Goal: Task Accomplishment & Management: Use online tool/utility

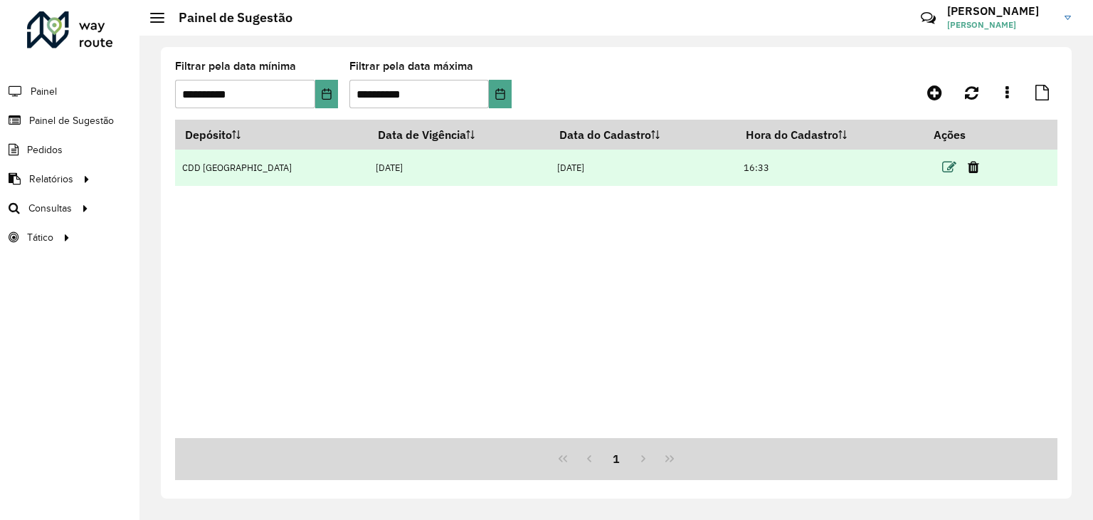
click at [949, 166] on icon at bounding box center [949, 167] width 14 height 14
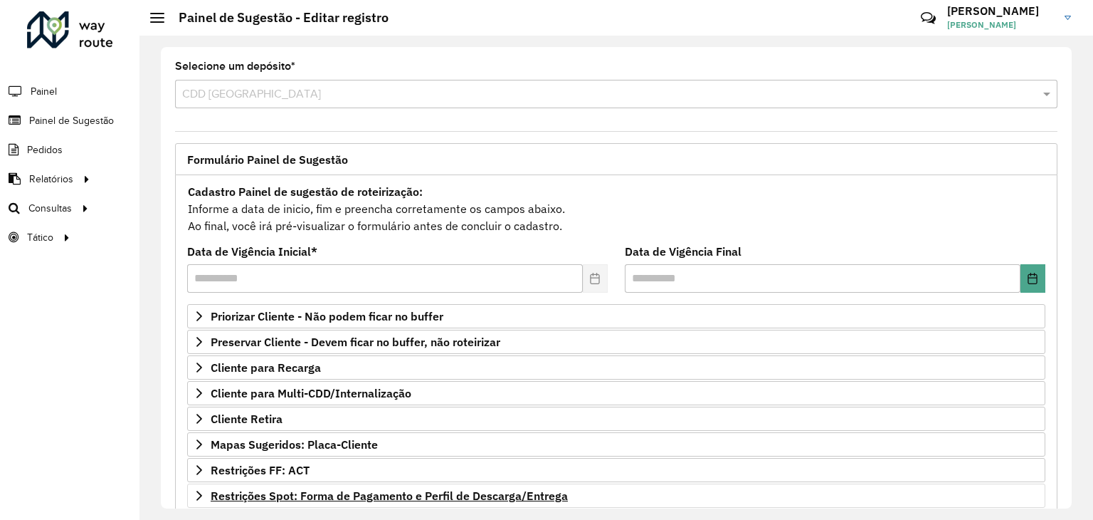
scroll to position [142, 0]
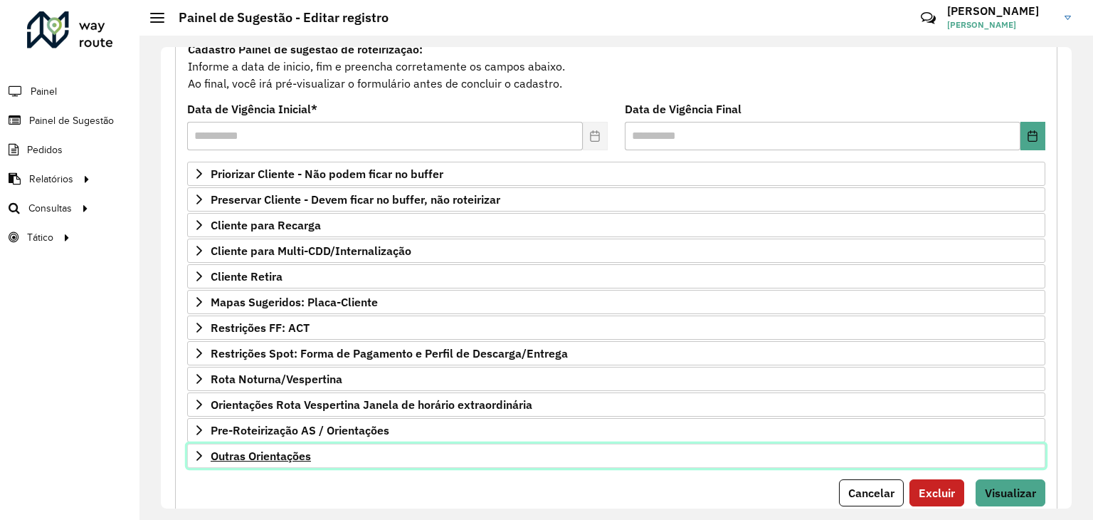
click at [305, 450] on span "Outras Orientações" at bounding box center [261, 455] width 100 height 11
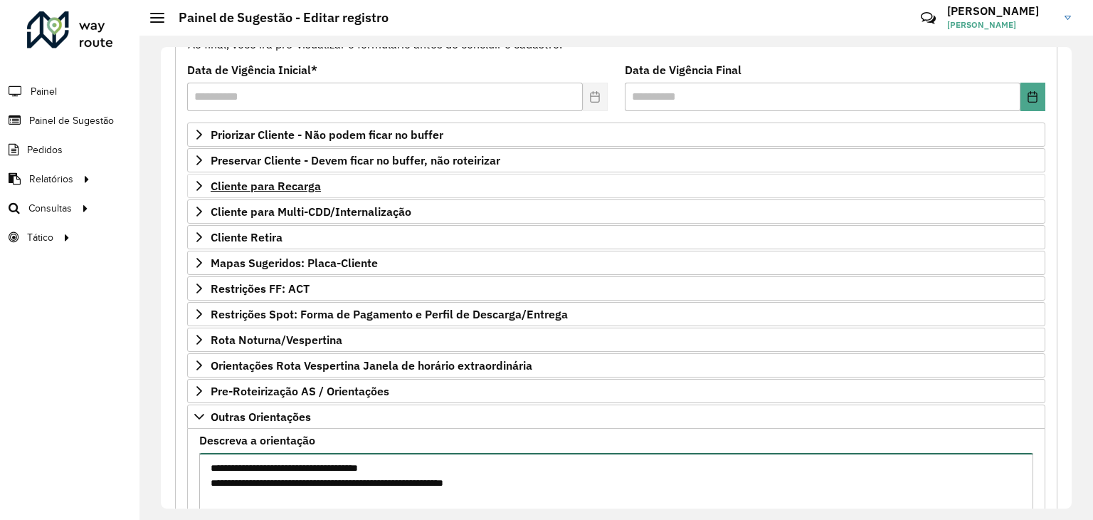
scroll to position [206, 0]
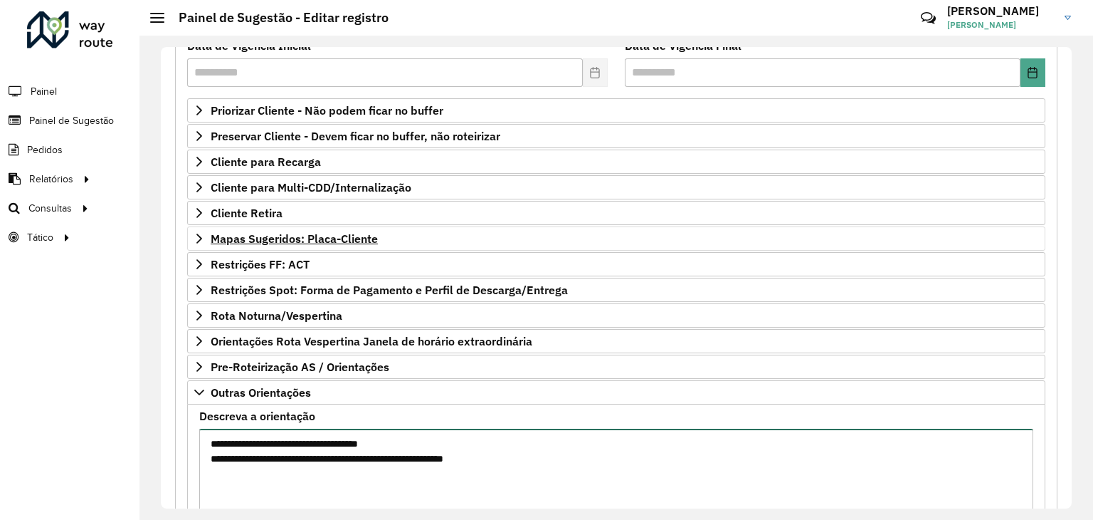
type textarea "**********"
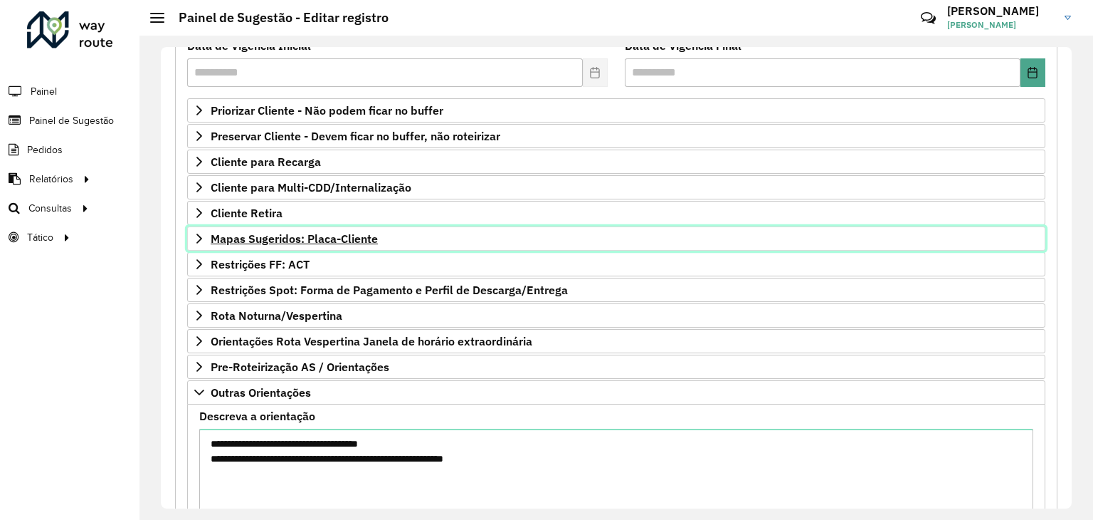
click at [305, 236] on span "Mapas Sugeridos: Placa-Cliente" at bounding box center [294, 238] width 167 height 11
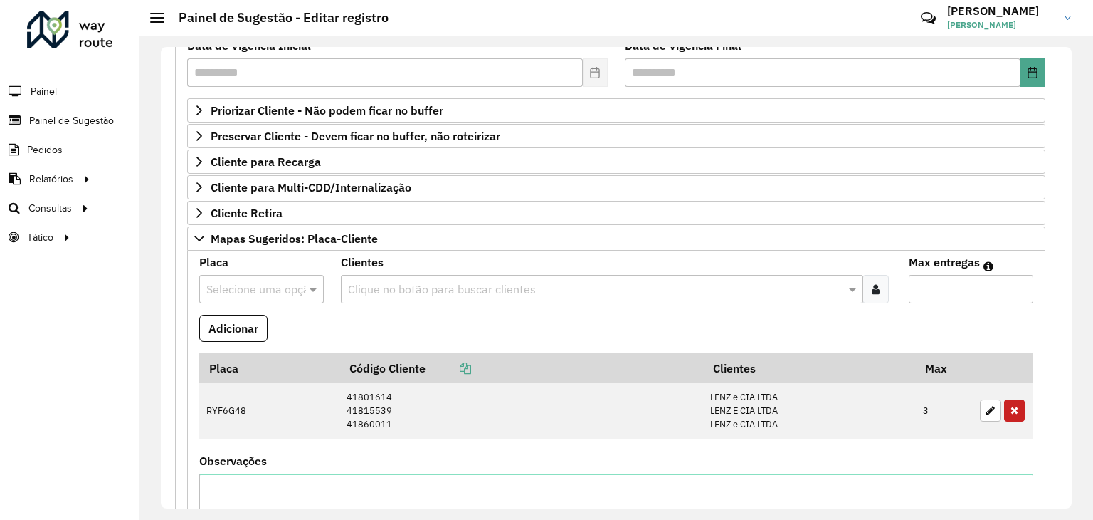
click at [289, 282] on div at bounding box center [261, 289] width 125 height 19
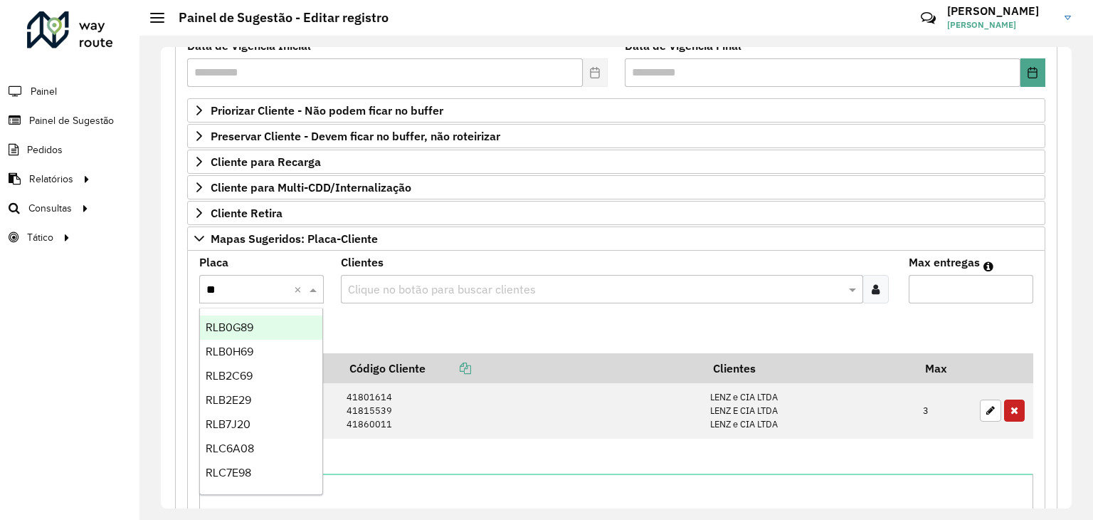
type input "***"
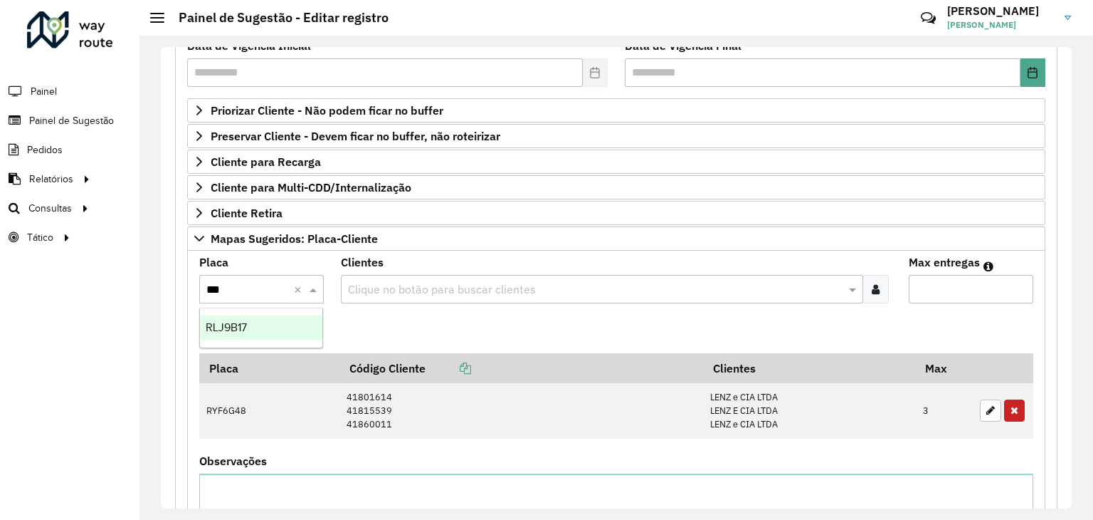
click at [282, 320] on div "RLJ9B17" at bounding box center [261, 327] width 123 height 24
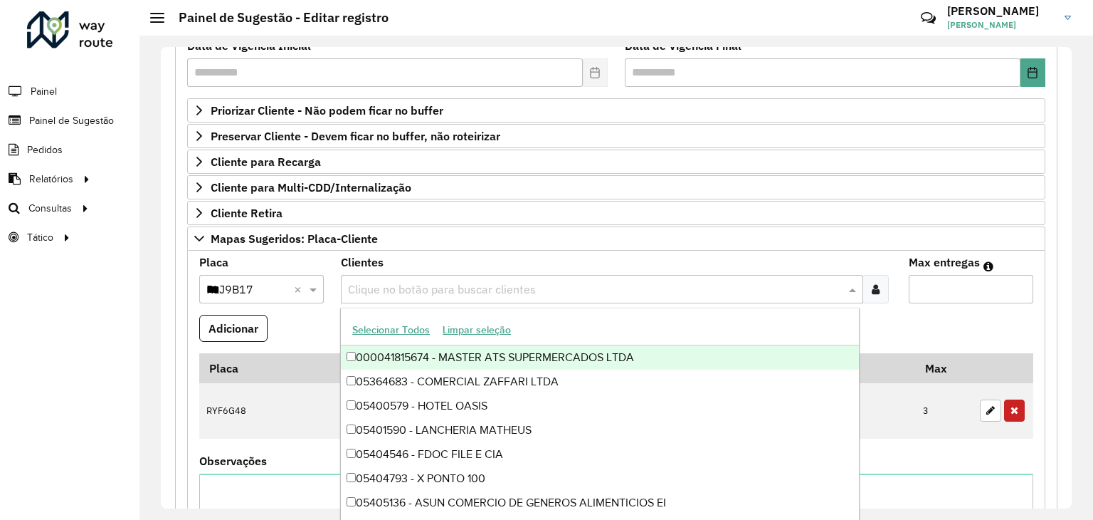
click at [388, 283] on input "text" at bounding box center [595, 289] width 500 height 17
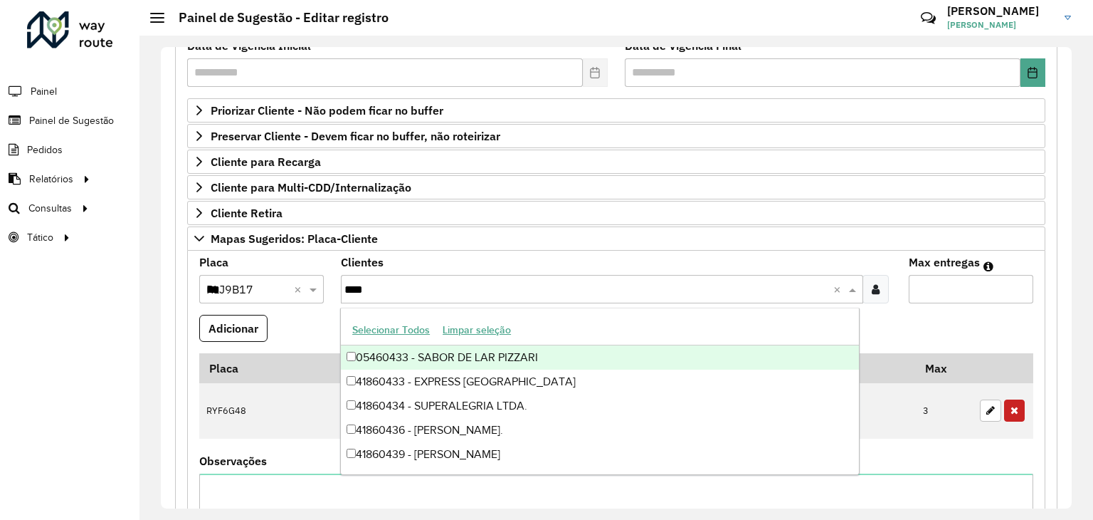
type input "*****"
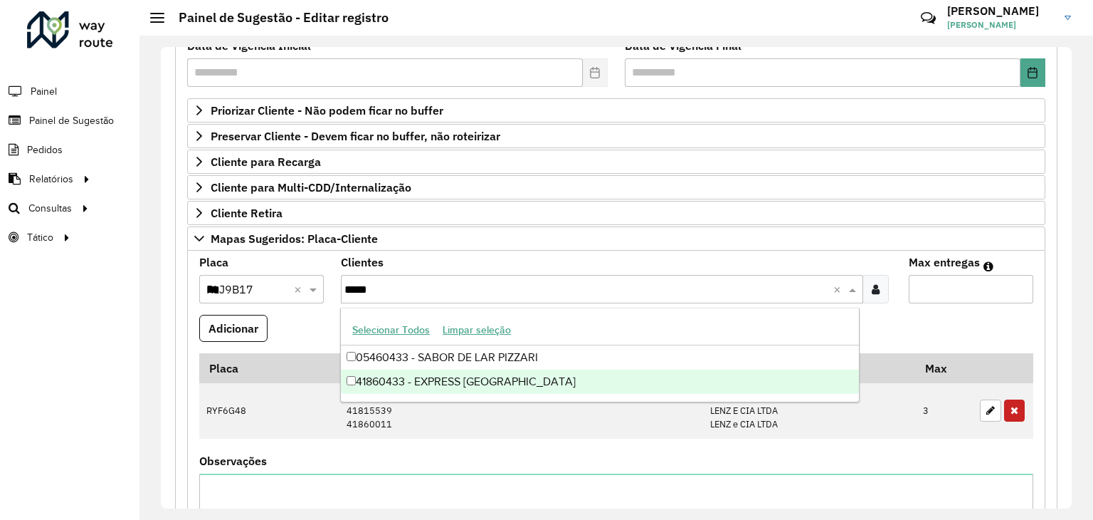
click at [443, 379] on div "41860433 - EXPRESS SANTA CRUZ D" at bounding box center [600, 381] width 518 height 24
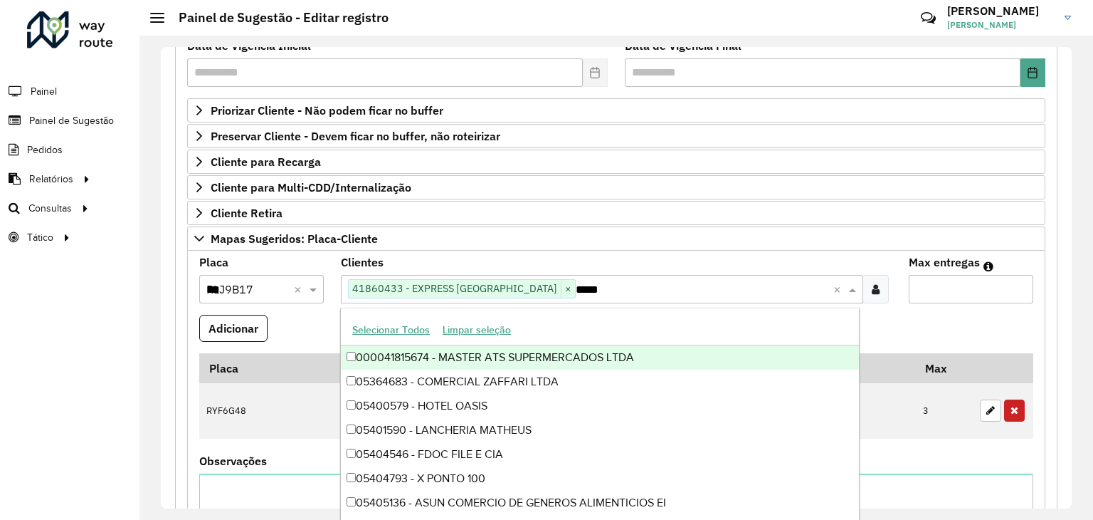
click at [952, 280] on input "Max entregas" at bounding box center [971, 289] width 125 height 28
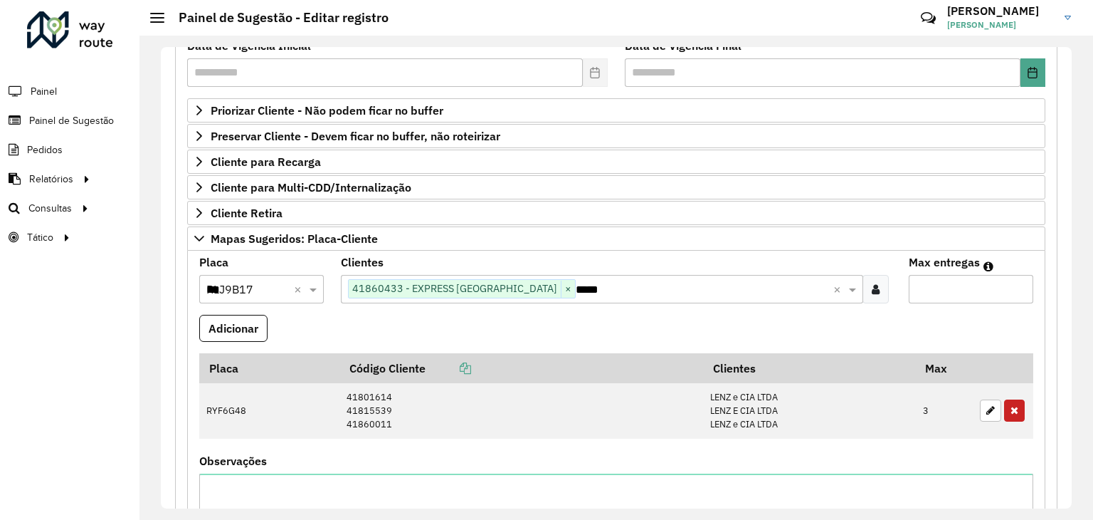
type input "*"
click at [668, 328] on formly-field "Adicionar" at bounding box center [616, 334] width 851 height 38
click at [237, 325] on button "Adicionar" at bounding box center [233, 328] width 68 height 27
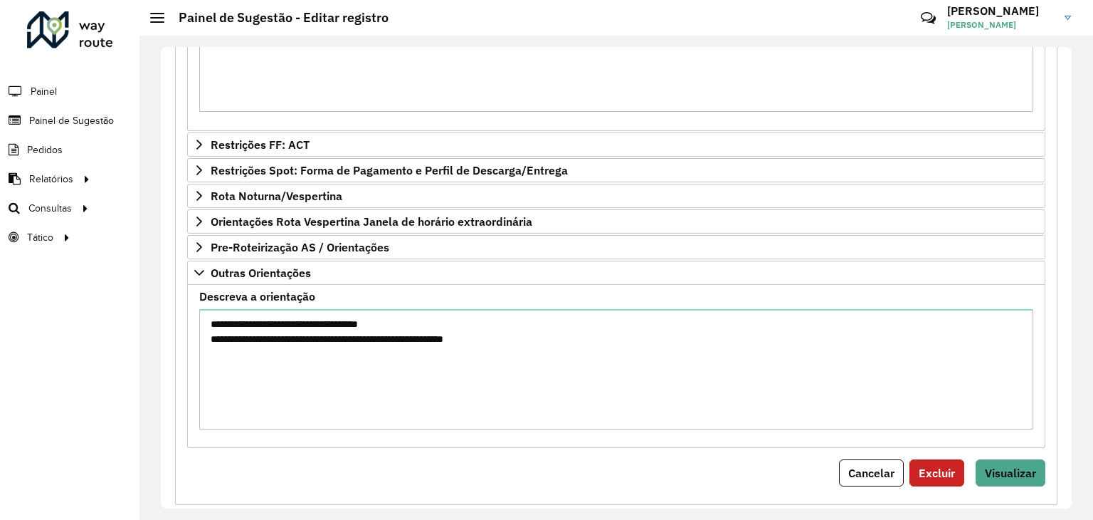
scroll to position [747, 0]
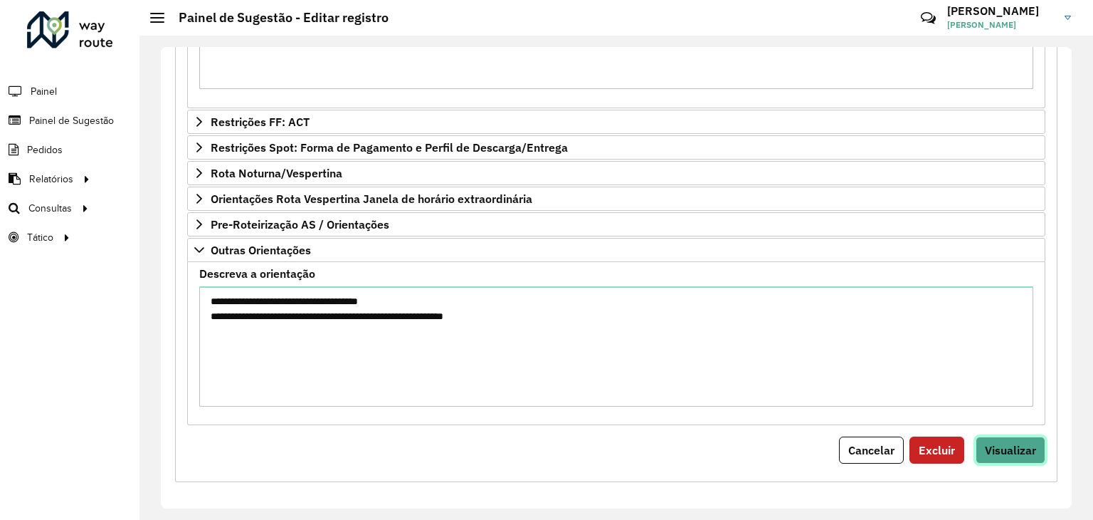
click at [1009, 453] on button "Visualizar" at bounding box center [1011, 449] width 70 height 27
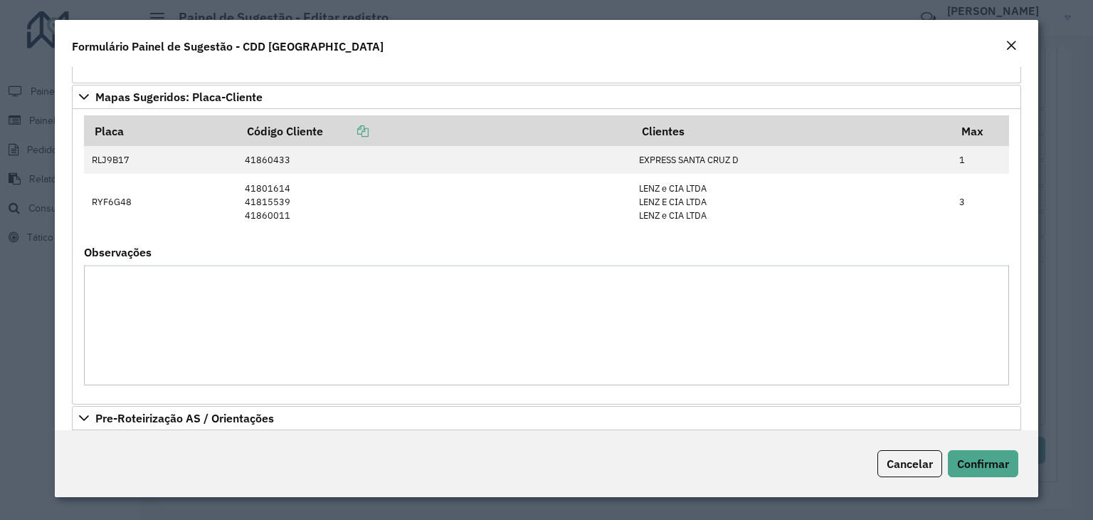
scroll to position [427, 0]
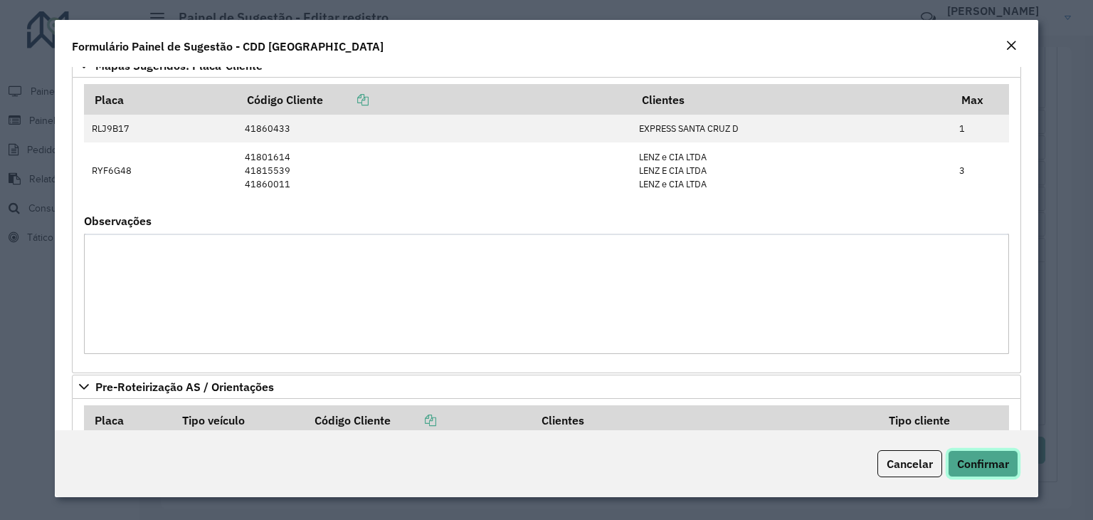
click at [988, 461] on span "Confirmar" at bounding box center [983, 463] width 52 height 14
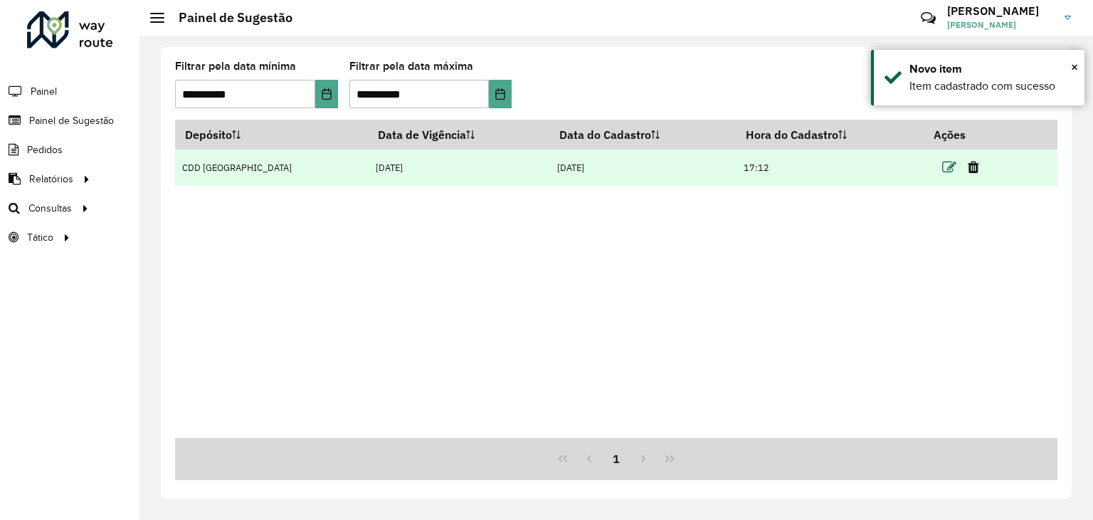
click at [945, 167] on icon at bounding box center [949, 167] width 14 height 14
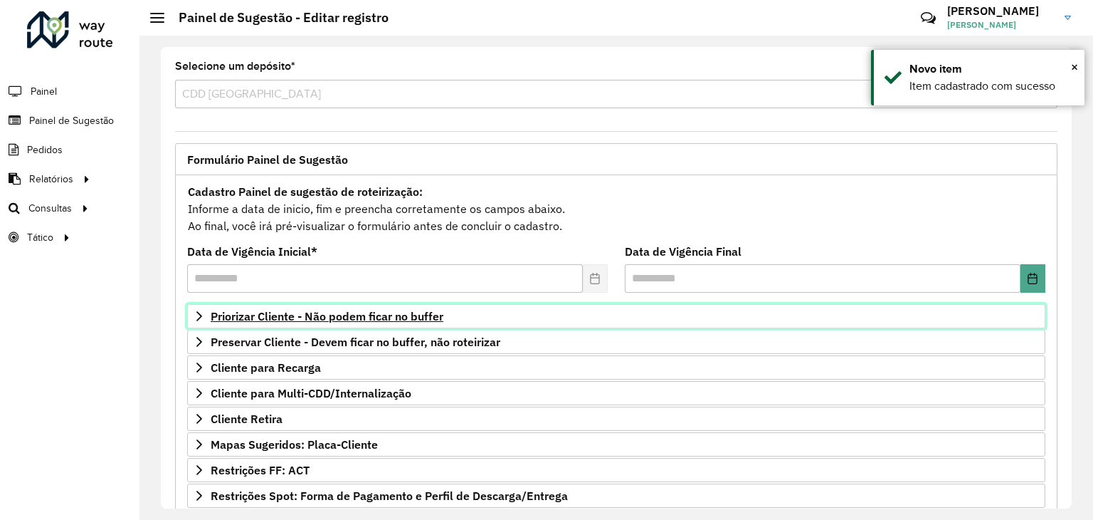
click at [354, 310] on span "Priorizar Cliente - Não podem ficar no buffer" at bounding box center [327, 315] width 233 height 11
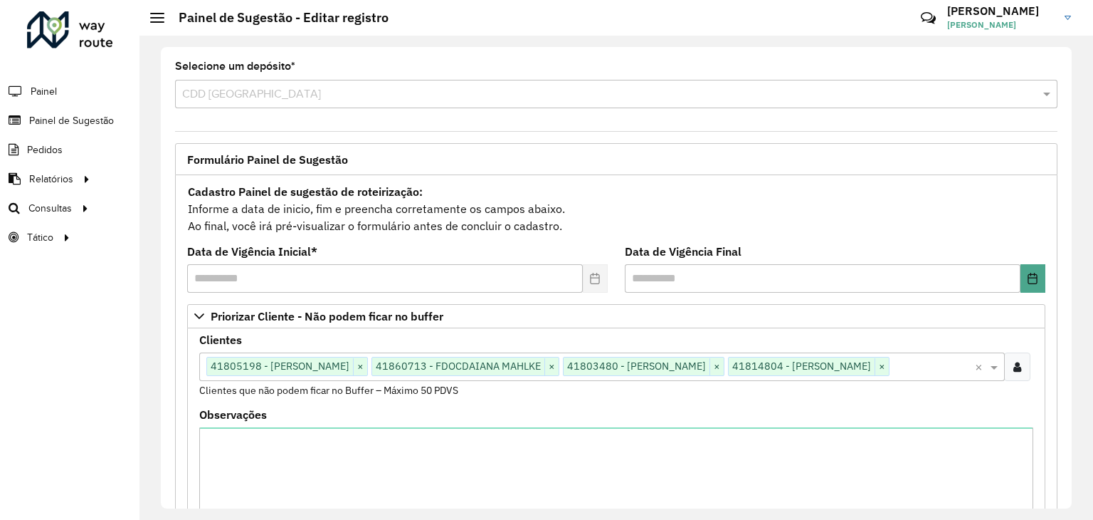
click at [890, 376] on input "text" at bounding box center [932, 367] width 85 height 17
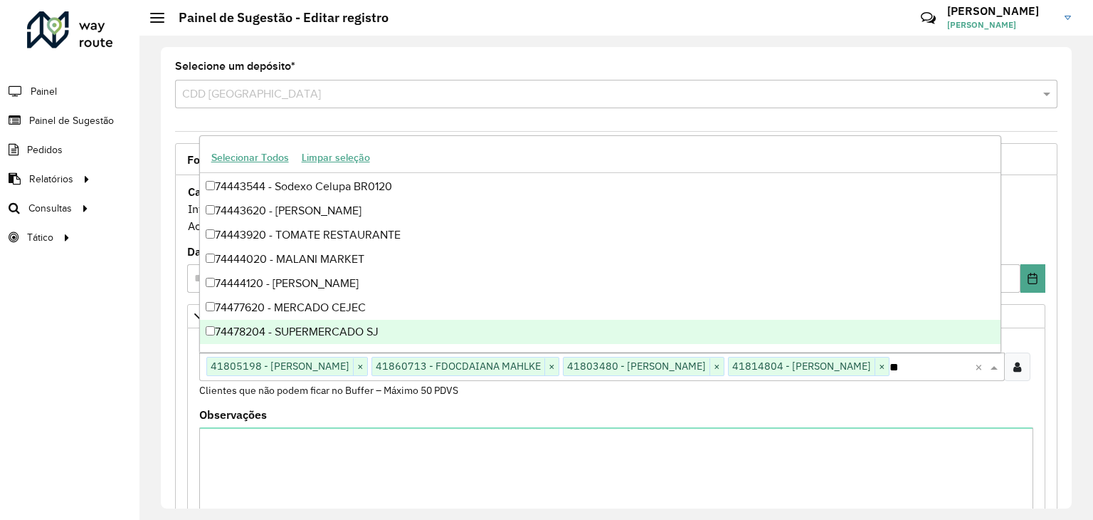
scroll to position [289, 0]
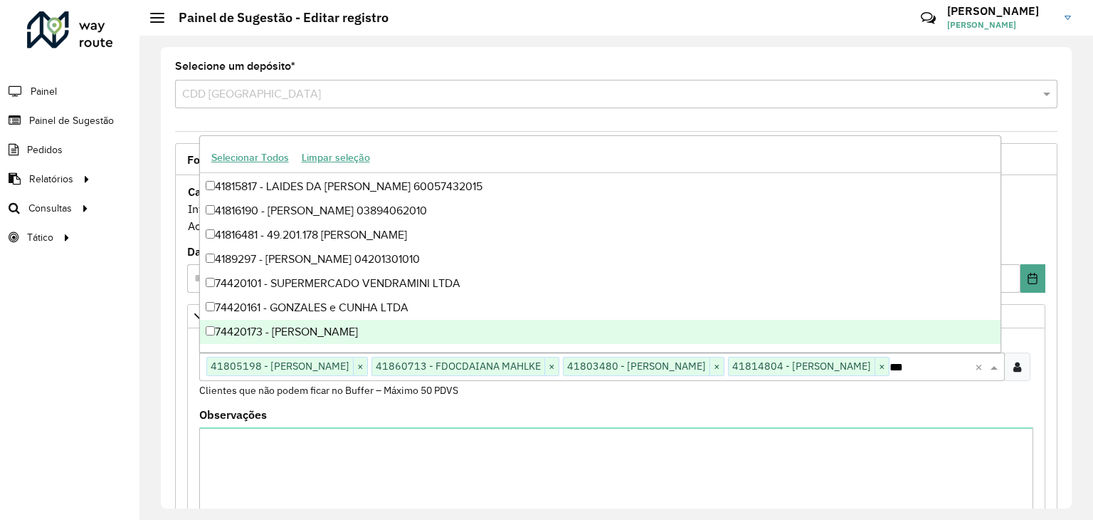
type input "****"
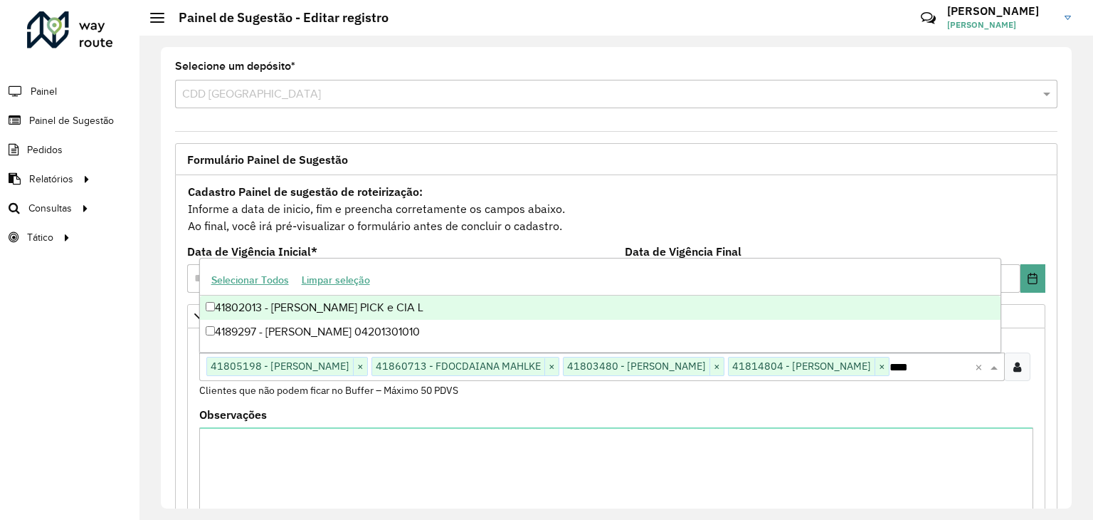
click at [373, 308] on div "41802013 - ARNOLDO PICK e CIA L" at bounding box center [600, 307] width 801 height 24
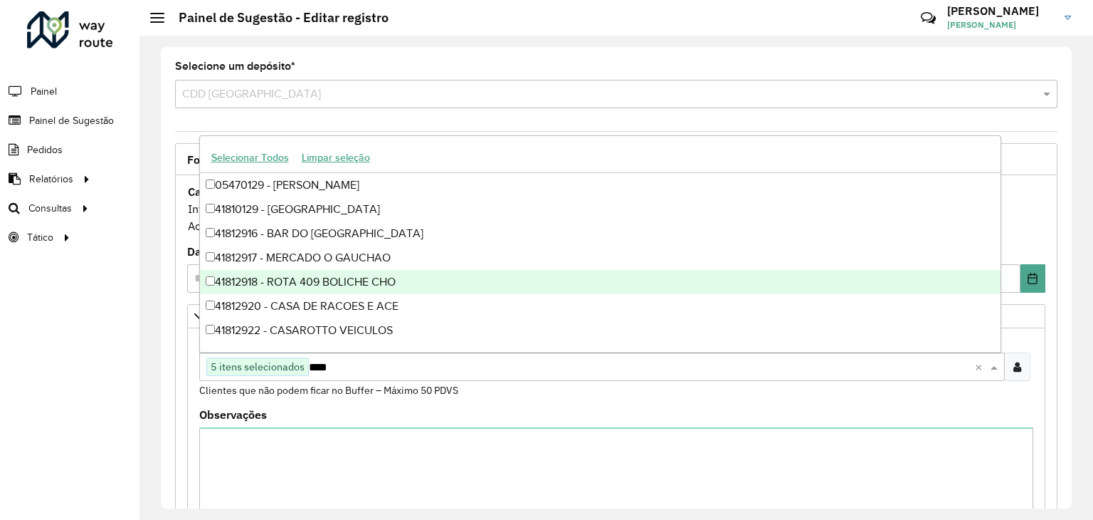
type input "*****"
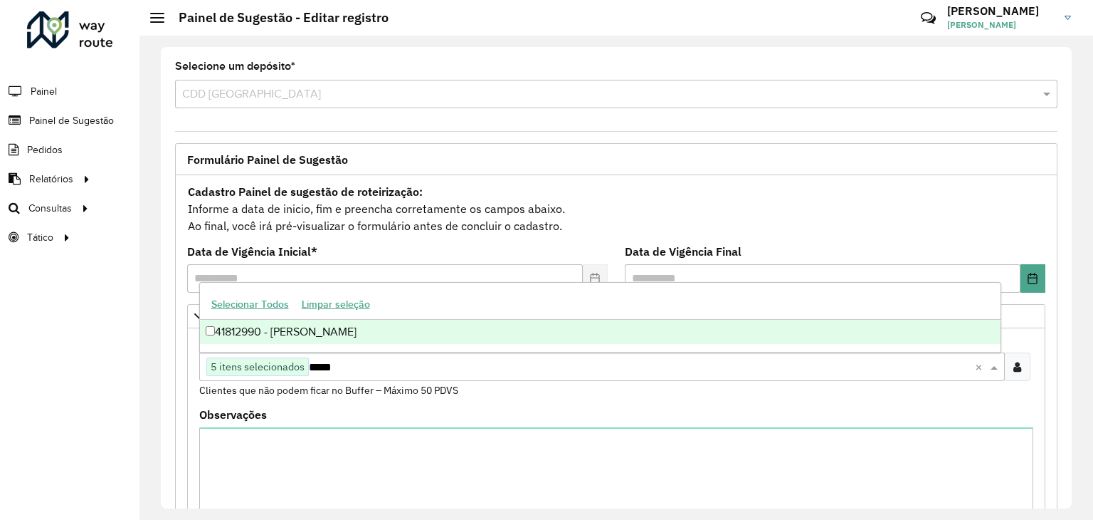
click at [389, 340] on div "41812990 - LIDIANE MARTINS" at bounding box center [600, 332] width 801 height 24
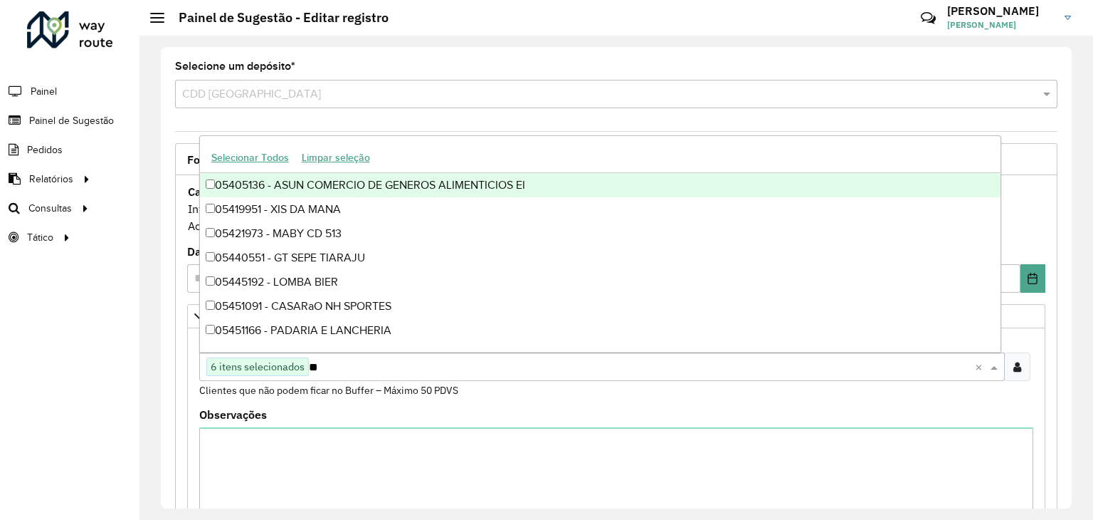
type input "*"
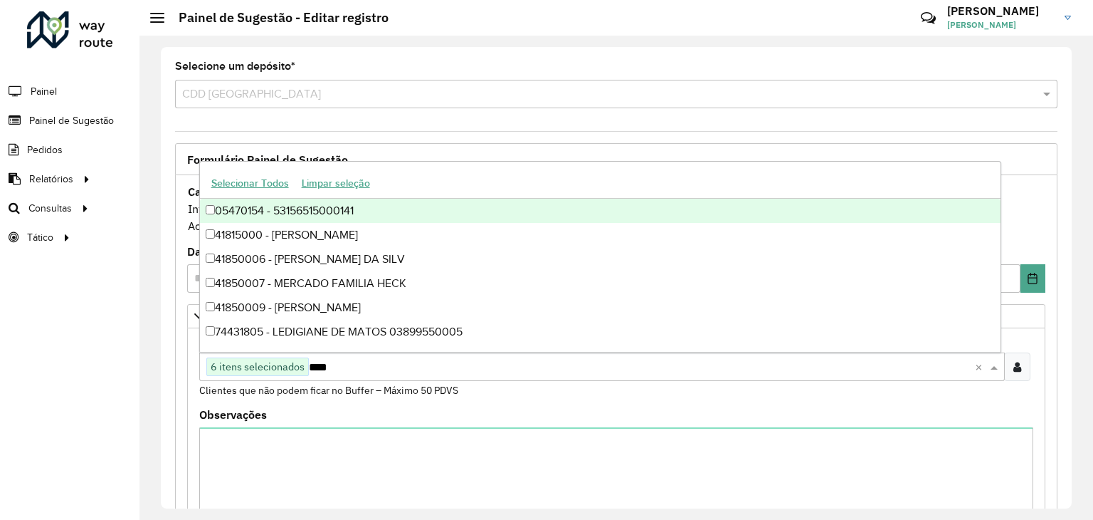
type input "*****"
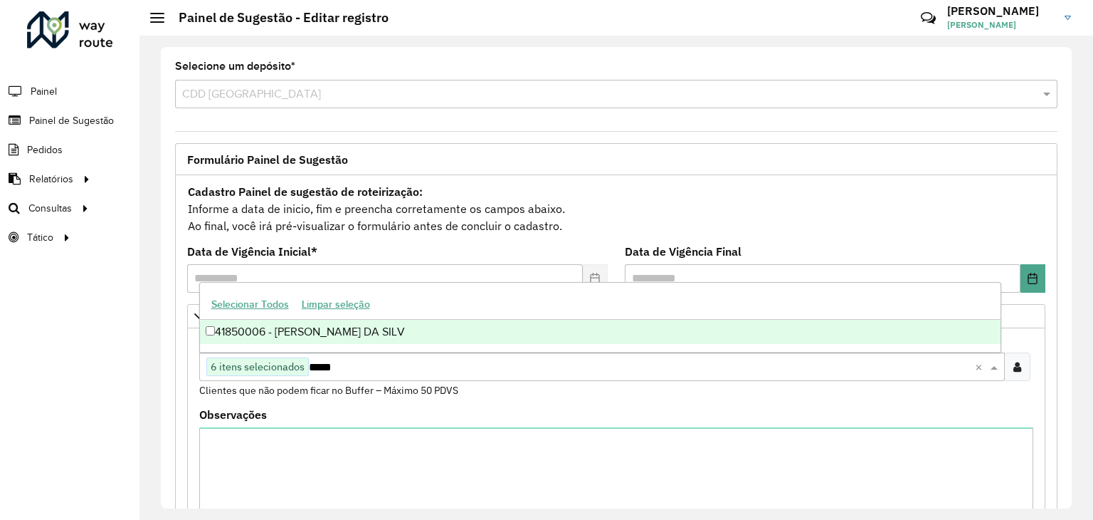
click at [229, 329] on div "41850006 - ROSANGELA T. DA SILV" at bounding box center [600, 332] width 801 height 24
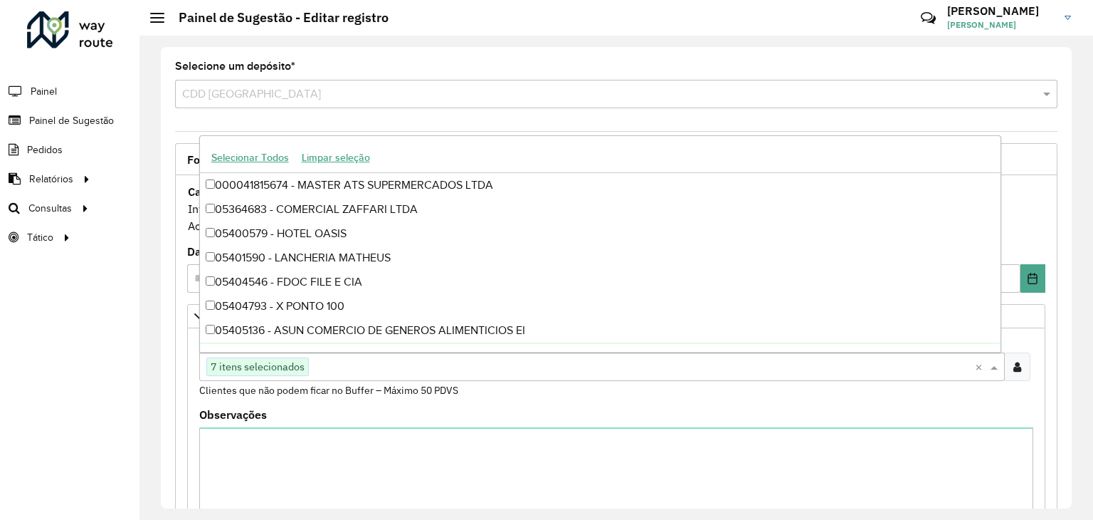
click at [124, 348] on div "Roteirizador AmbevTech Painel Painel de Sugestão Pedidos Relatórios Clientes Cl…" at bounding box center [70, 260] width 140 height 520
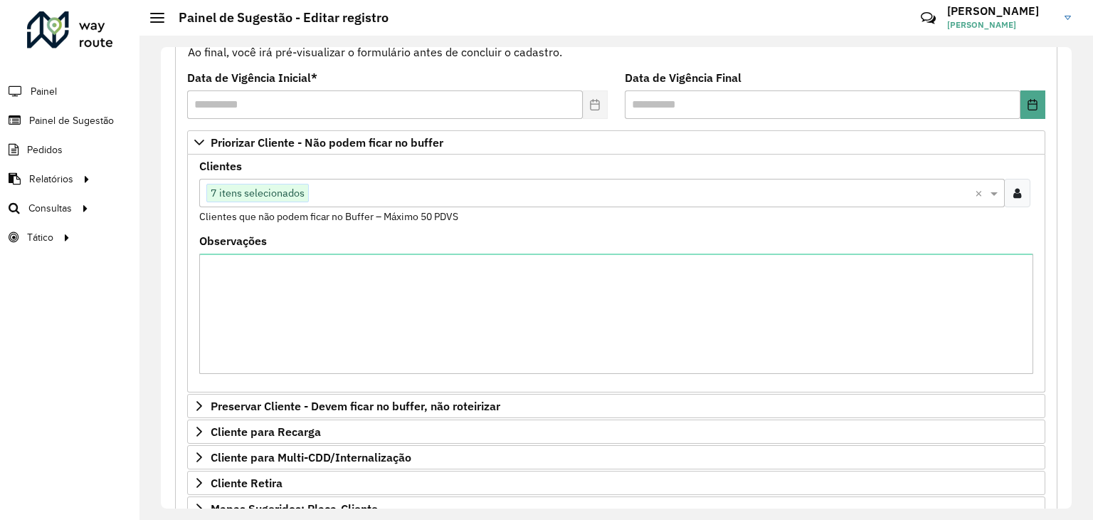
scroll to position [424, 0]
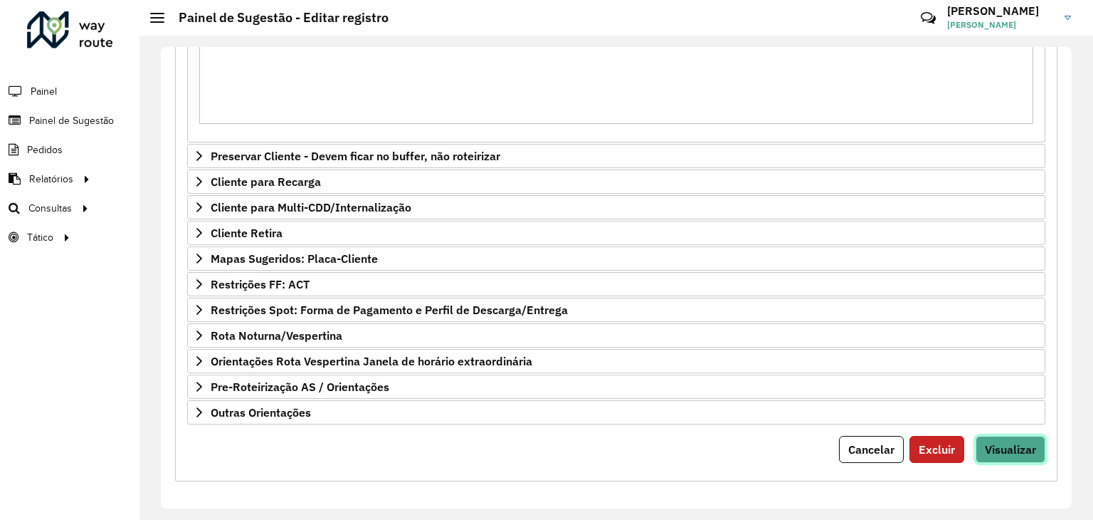
click at [1002, 453] on button "Visualizar" at bounding box center [1011, 449] width 70 height 27
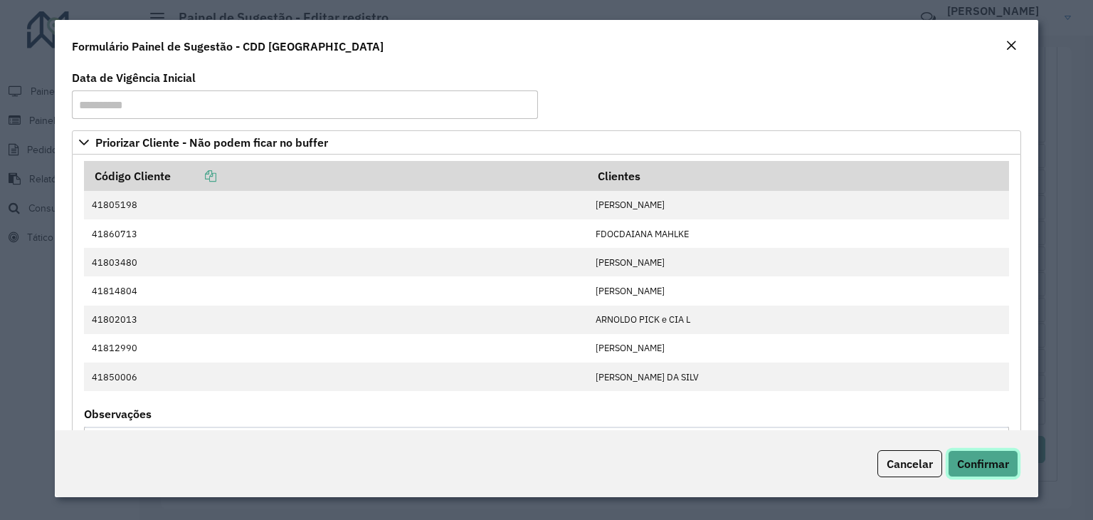
drag, startPoint x: 985, startPoint y: 462, endPoint x: 876, endPoint y: 389, distance: 131.3
click at [985, 461] on span "Confirmar" at bounding box center [983, 463] width 52 height 14
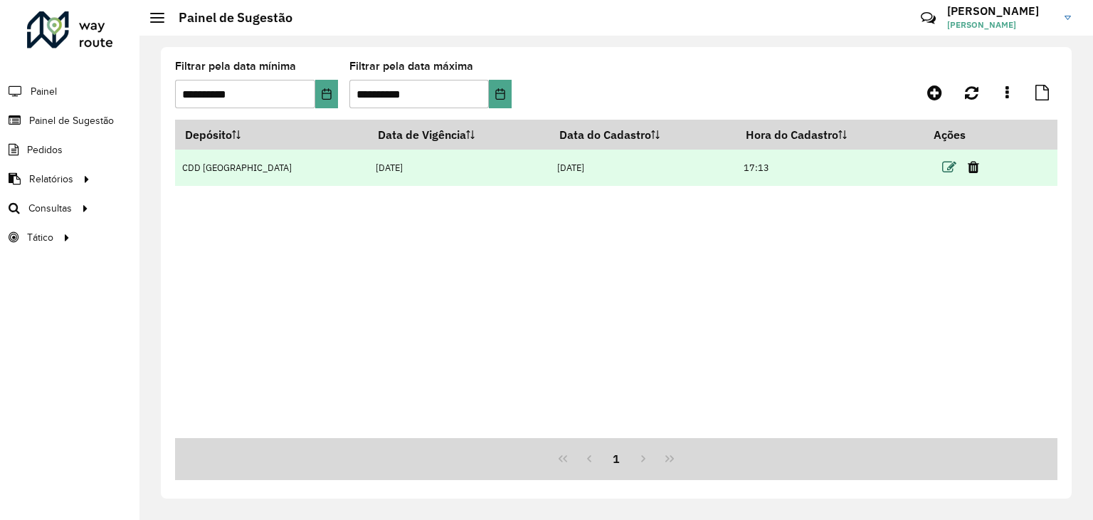
click at [948, 170] on icon at bounding box center [949, 167] width 14 height 14
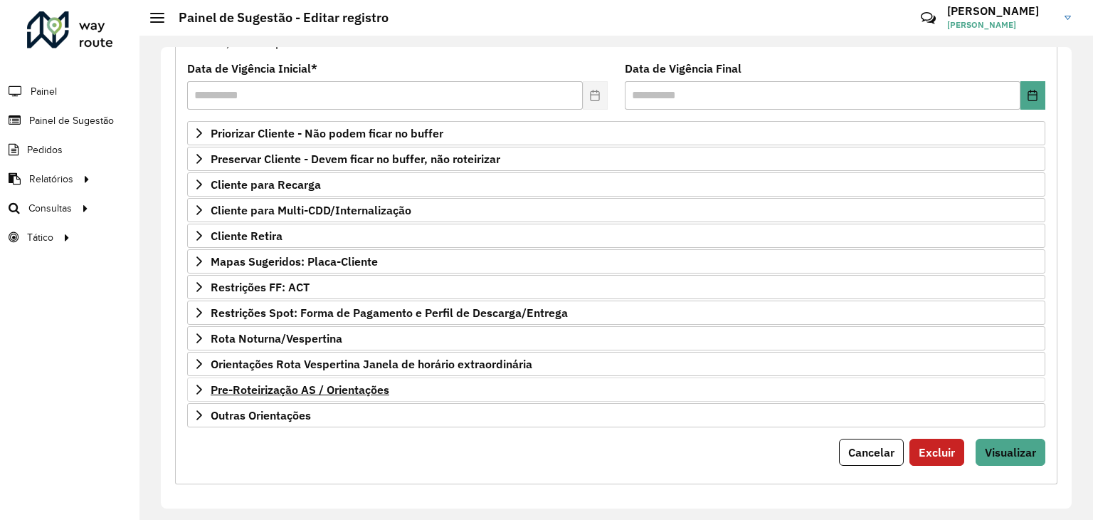
scroll to position [185, 0]
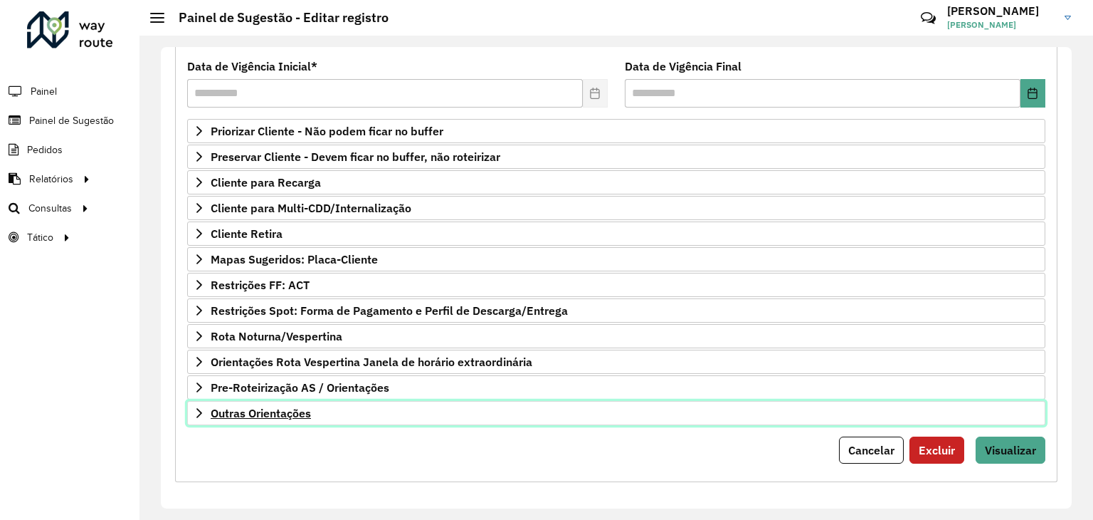
click at [285, 409] on span "Outras Orientações" at bounding box center [261, 412] width 100 height 11
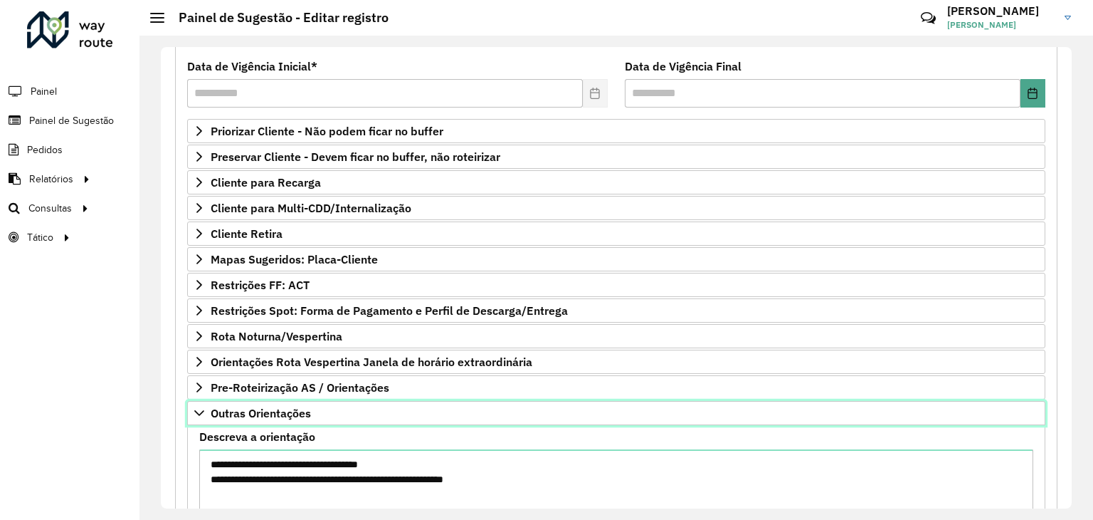
scroll to position [327, 0]
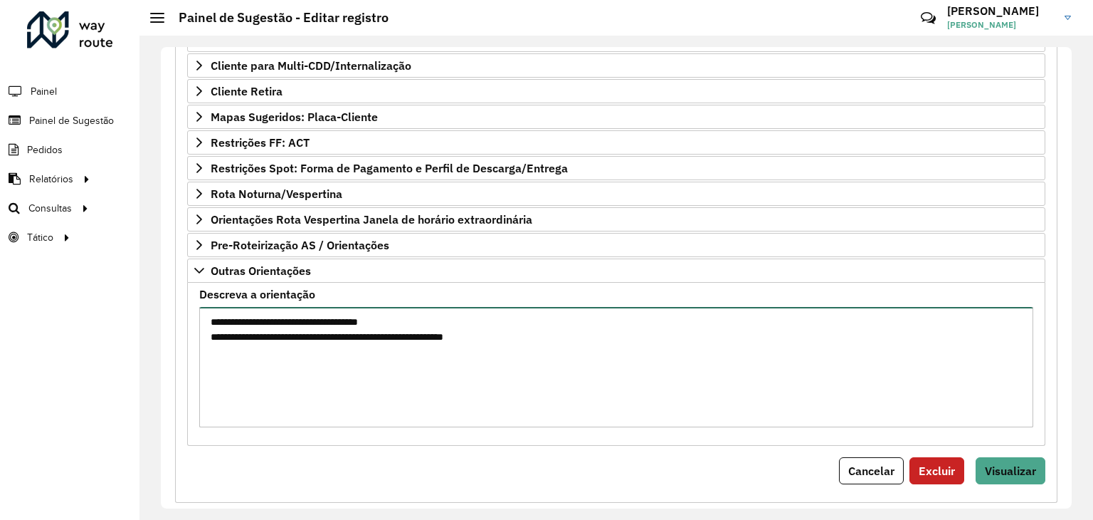
click at [298, 374] on textarea "**********" at bounding box center [616, 367] width 834 height 120
click at [552, 344] on textarea "**********" at bounding box center [616, 367] width 834 height 120
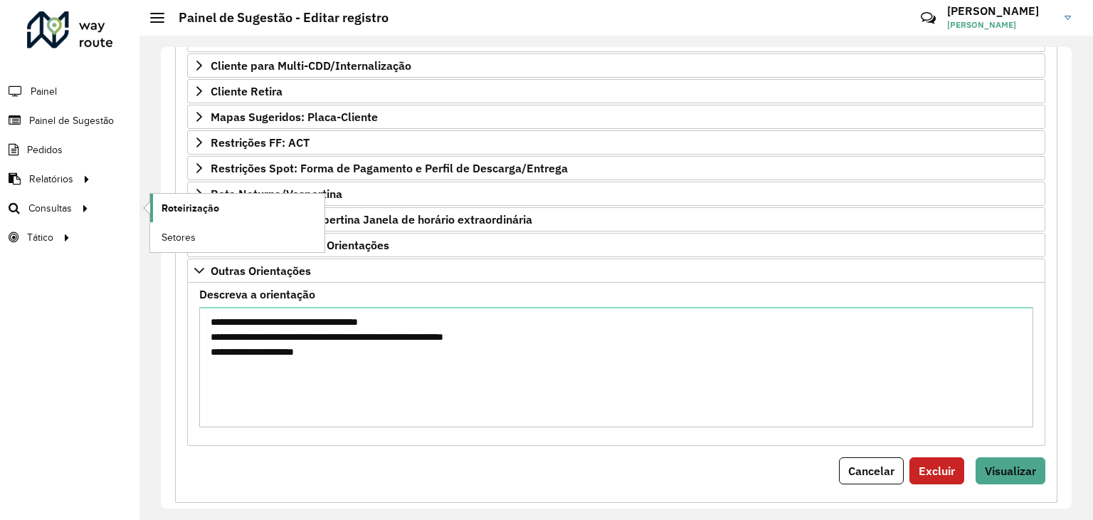
click at [169, 205] on span "Roteirização" at bounding box center [191, 208] width 58 height 15
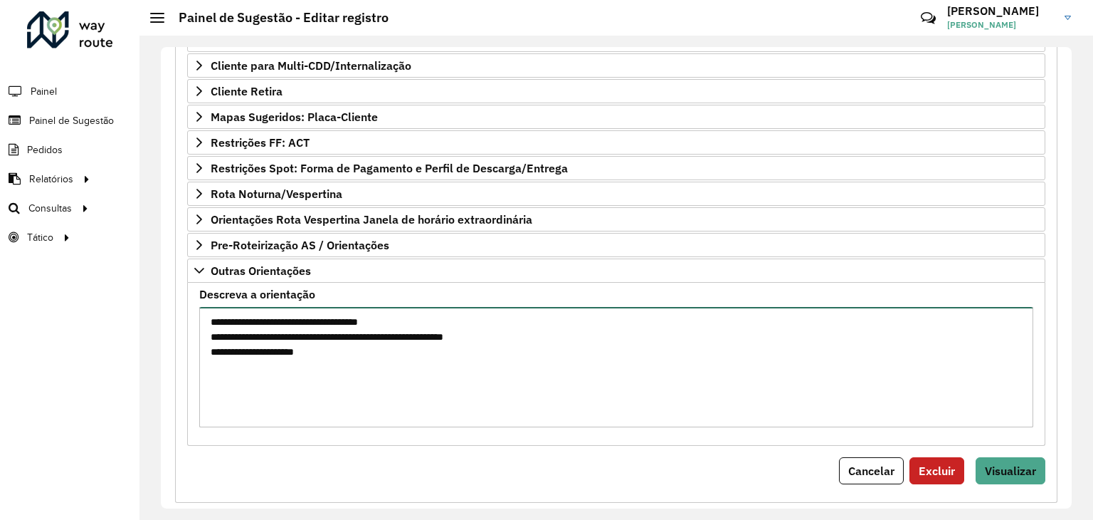
click at [353, 357] on textarea "**********" at bounding box center [616, 367] width 834 height 120
type textarea "**********"
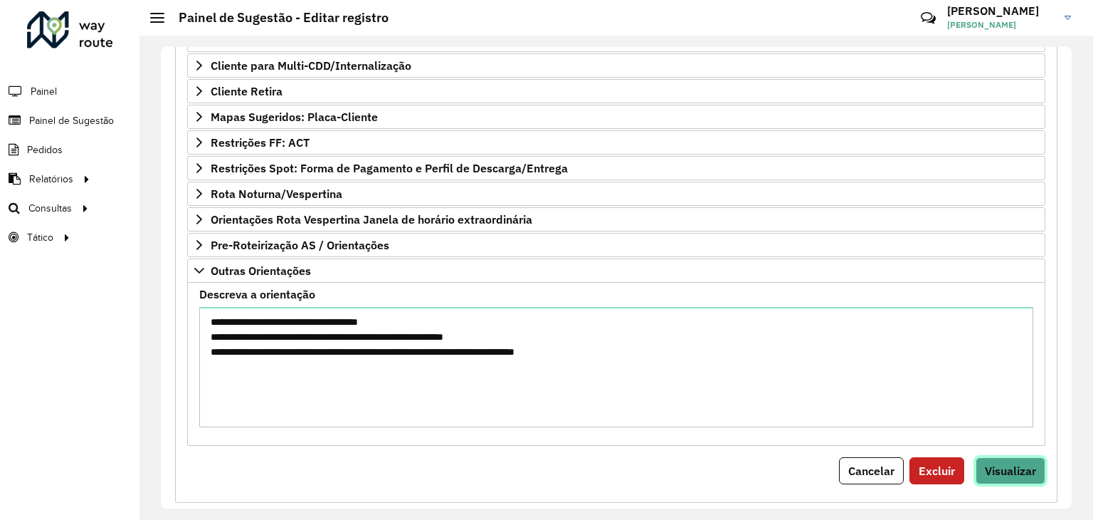
click at [1025, 467] on span "Visualizar" at bounding box center [1010, 470] width 51 height 14
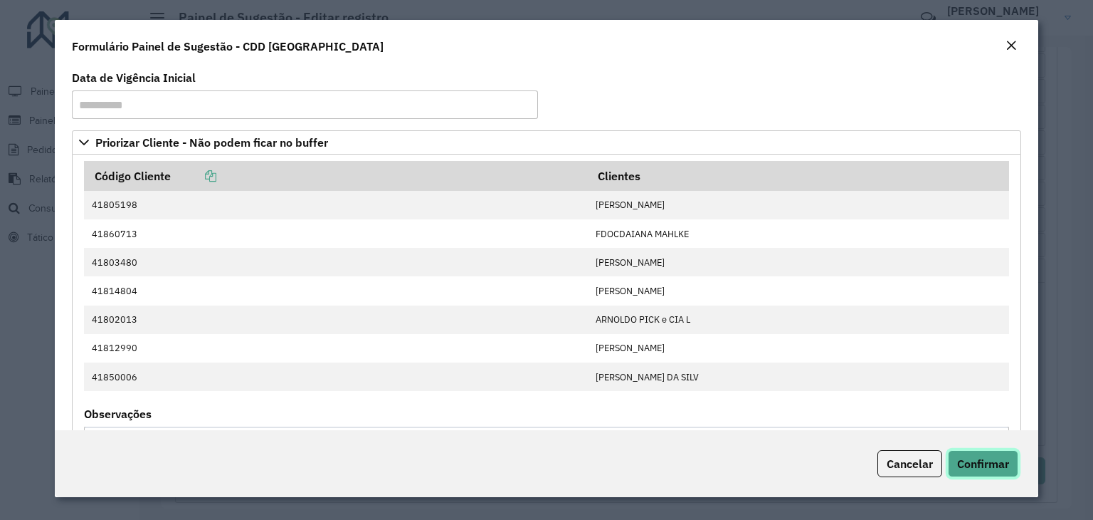
click at [985, 466] on span "Confirmar" at bounding box center [983, 463] width 52 height 14
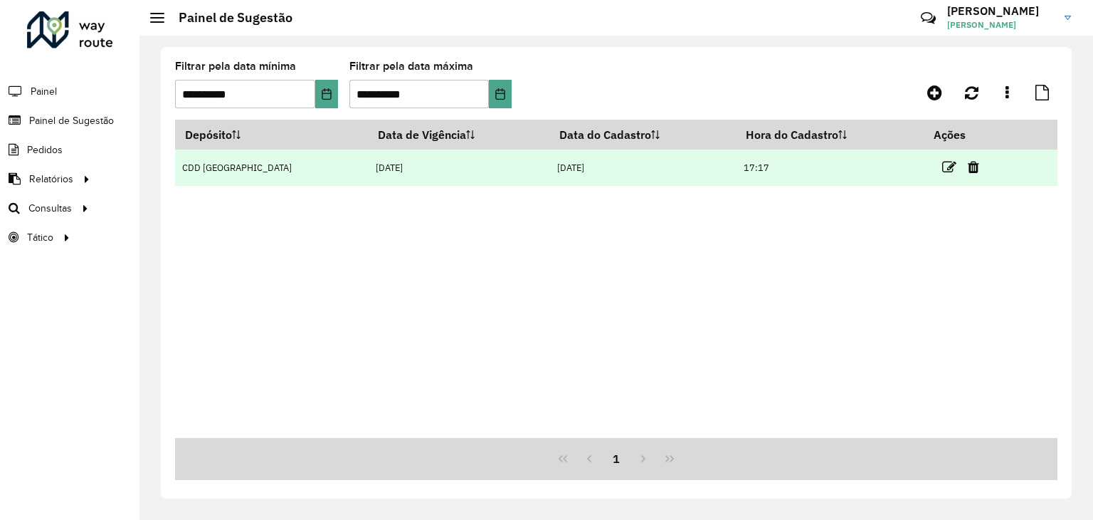
click at [937, 169] on td at bounding box center [967, 167] width 85 height 36
click at [942, 170] on icon at bounding box center [949, 167] width 14 height 14
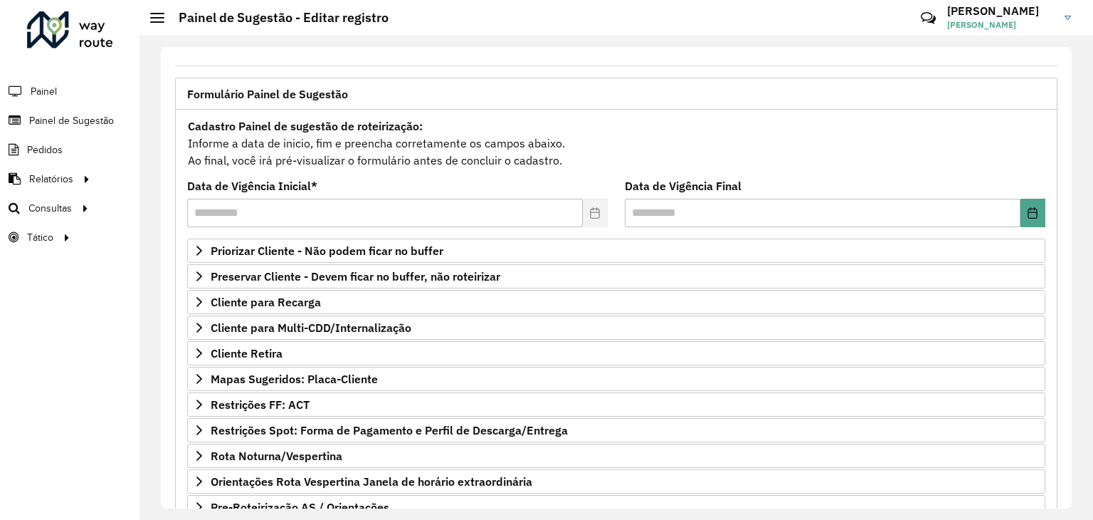
scroll to position [185, 0]
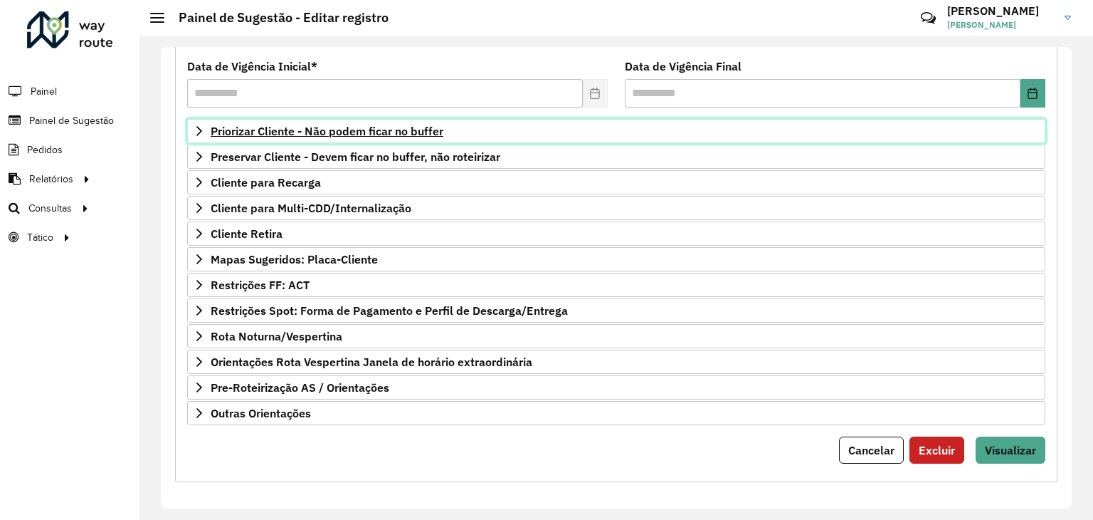
click at [312, 127] on span "Priorizar Cliente - Não podem ficar no buffer" at bounding box center [327, 130] width 233 height 11
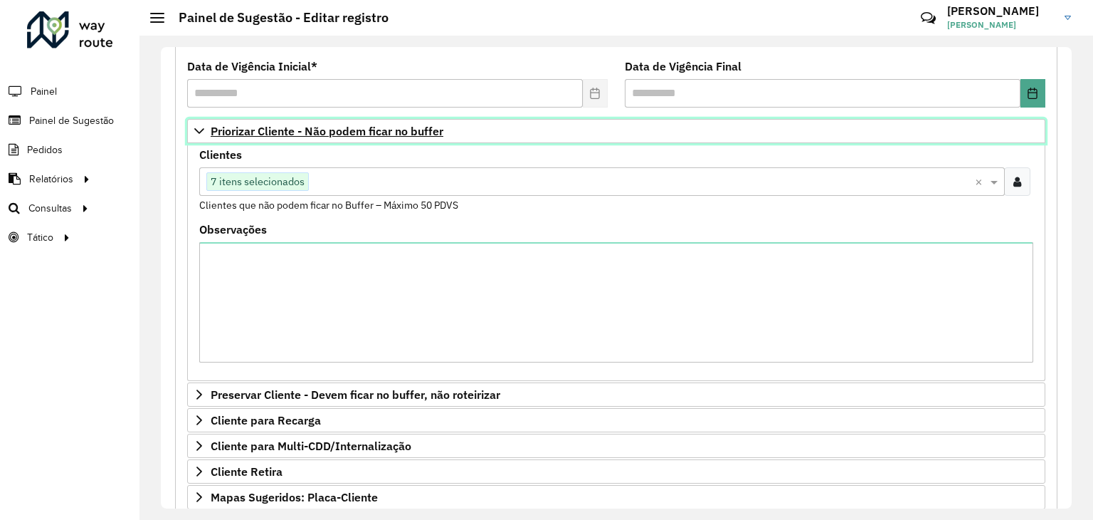
click at [340, 132] on span "Priorizar Cliente - Não podem ficar no buffer" at bounding box center [327, 130] width 233 height 11
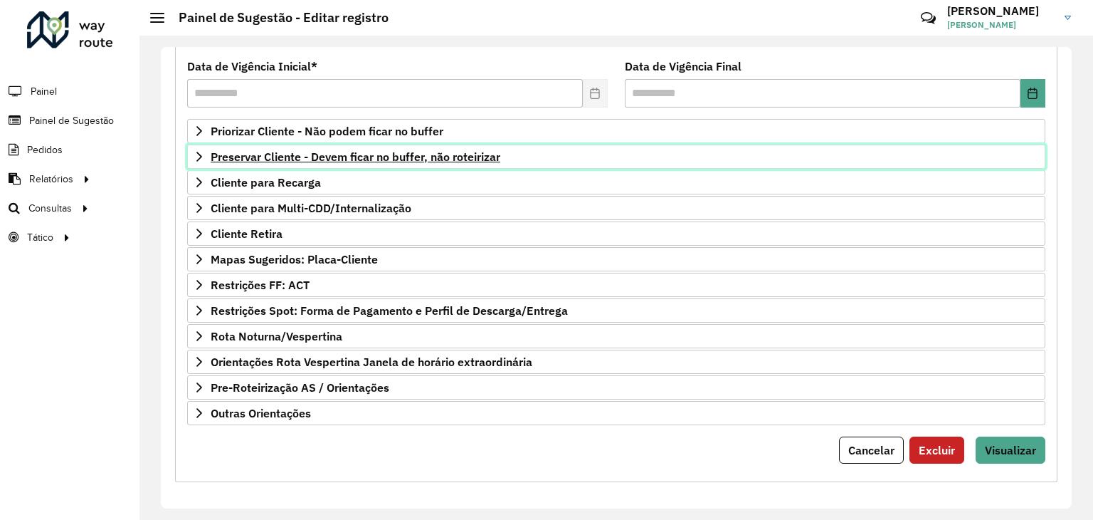
click at [358, 161] on span "Preservar Cliente - Devem ficar no buffer, não roteirizar" at bounding box center [356, 156] width 290 height 11
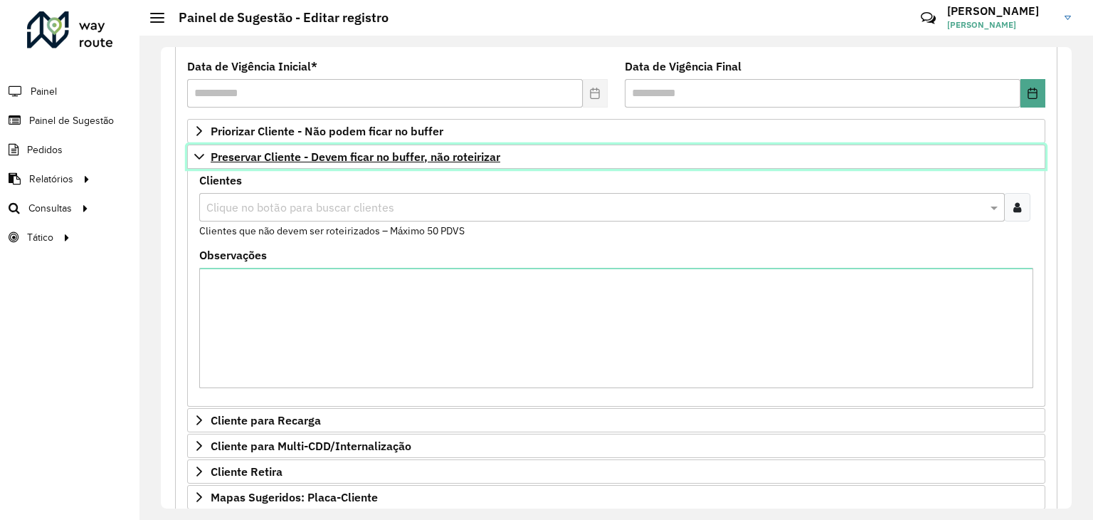
click at [373, 154] on span "Preservar Cliente - Devem ficar no buffer, não roteirizar" at bounding box center [356, 156] width 290 height 11
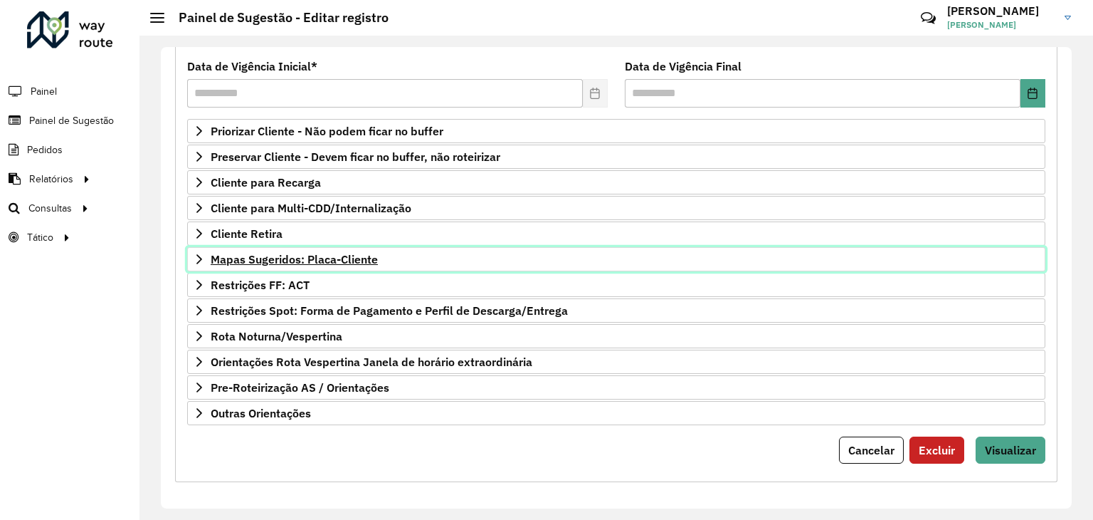
click at [278, 257] on span "Mapas Sugeridos: Placa-Cliente" at bounding box center [294, 258] width 167 height 11
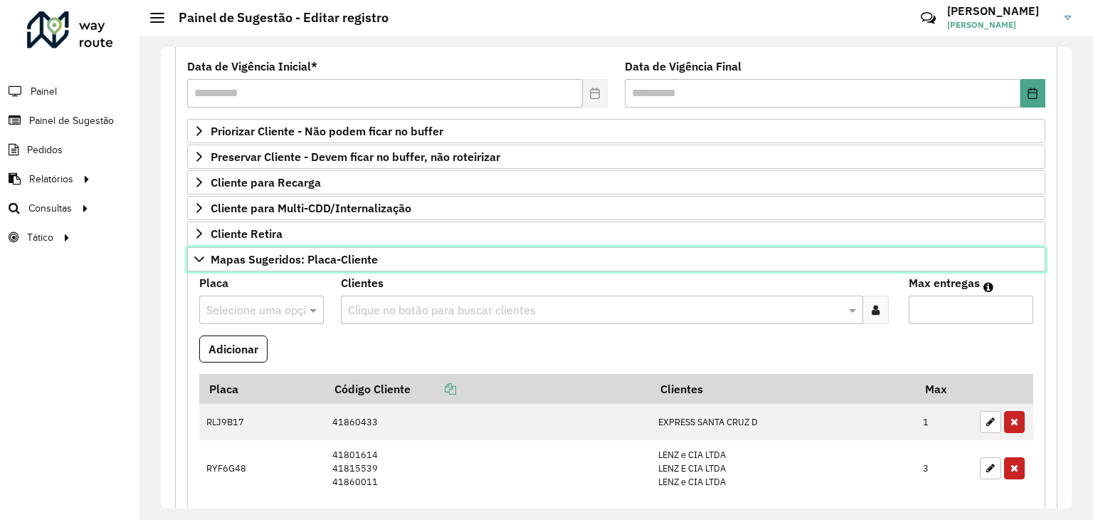
scroll to position [256, 0]
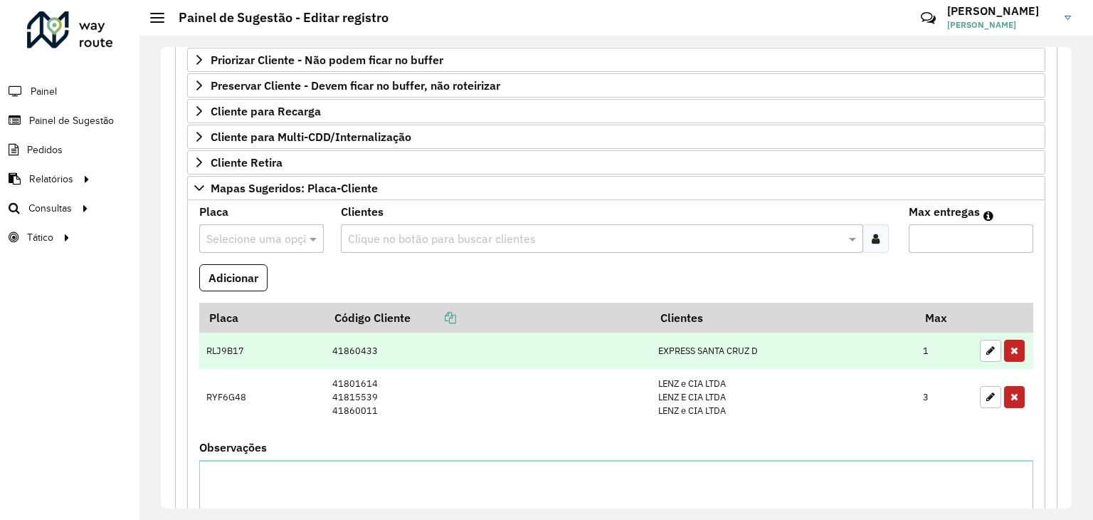
click at [498, 357] on td "41860433" at bounding box center [488, 350] width 326 height 37
click at [499, 357] on td "41860433" at bounding box center [488, 350] width 326 height 37
drag, startPoint x: 368, startPoint y: 362, endPoint x: 359, endPoint y: 362, distance: 9.3
click at [362, 362] on td "41860433" at bounding box center [488, 350] width 326 height 37
click at [245, 351] on td "RLJ9B17" at bounding box center [262, 350] width 126 height 37
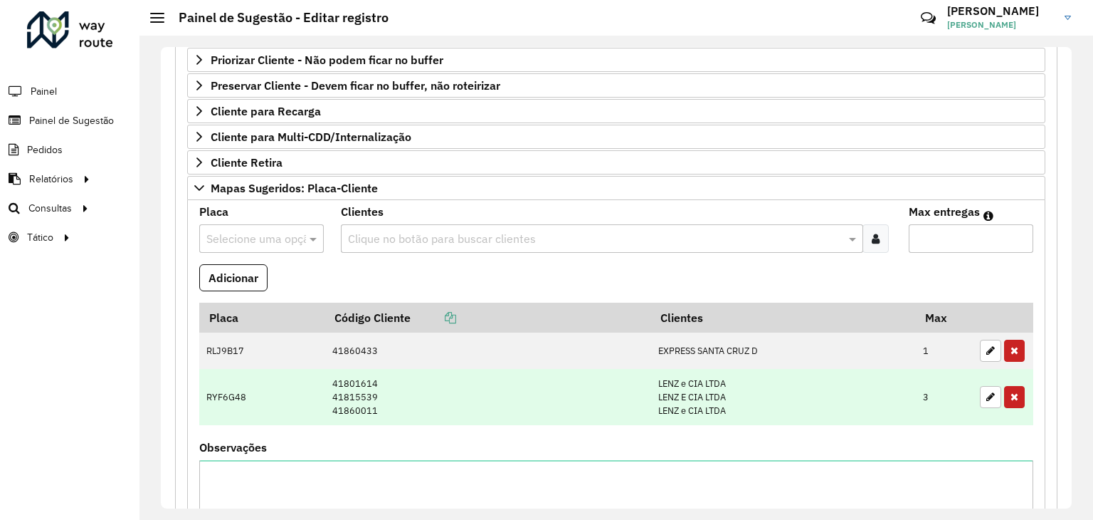
click at [355, 411] on td "41801614 41815539 41860011" at bounding box center [488, 397] width 326 height 56
click at [359, 401] on td "41801614 41815539 41860011" at bounding box center [488, 397] width 326 height 56
click at [363, 391] on td "41801614 41815539 41860011" at bounding box center [488, 397] width 326 height 56
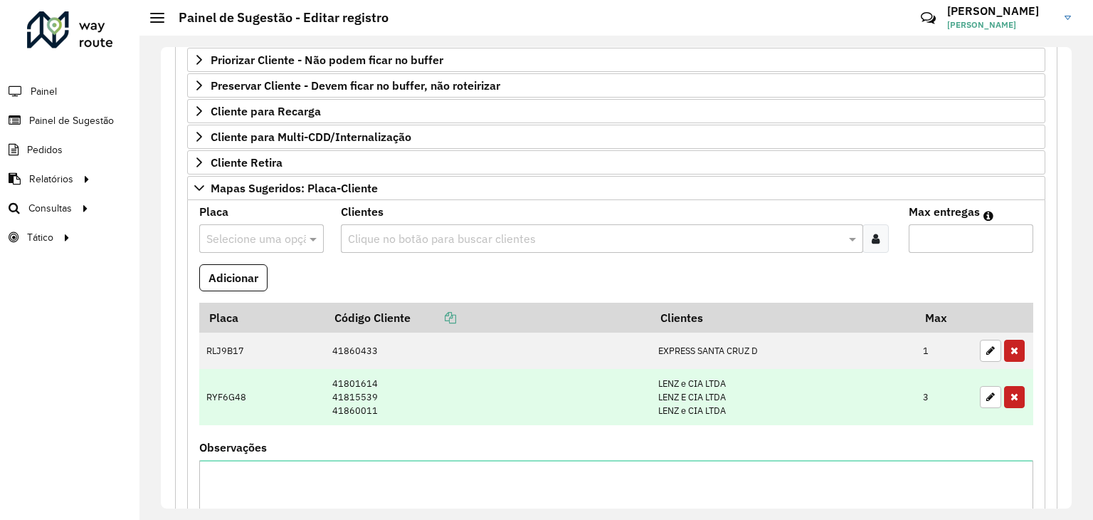
click at [372, 395] on td "41801614 41815539 41860011" at bounding box center [488, 397] width 326 height 56
click at [376, 401] on td "41801614 41815539 41860011" at bounding box center [488, 397] width 326 height 56
click at [373, 382] on td "41801614 41815539 41860011" at bounding box center [488, 397] width 326 height 56
click at [374, 391] on td "41801614 41815539 41860011" at bounding box center [488, 397] width 326 height 56
click at [377, 403] on td "41801614 41815539 41860011" at bounding box center [488, 397] width 326 height 56
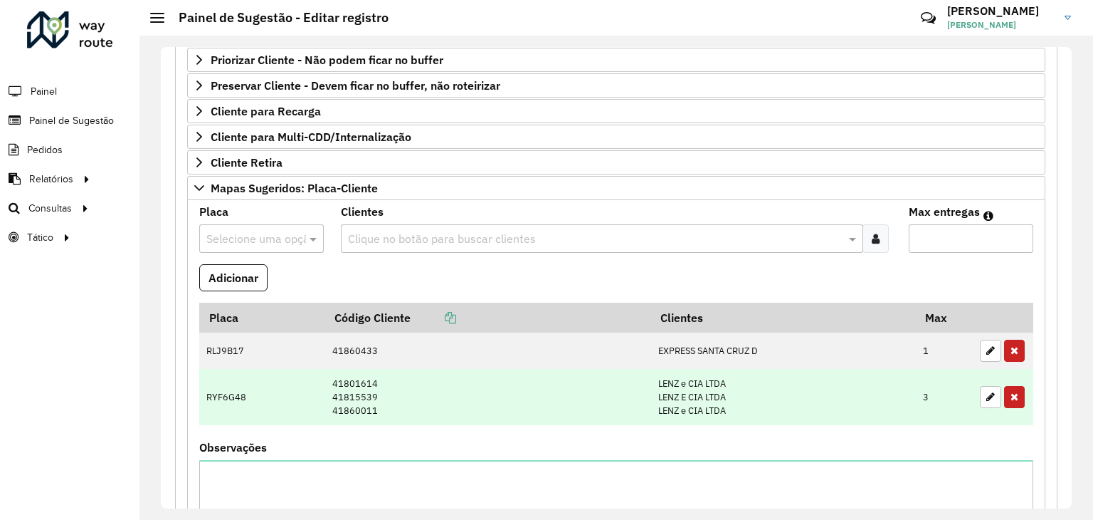
click at [382, 414] on td "41801614 41815539 41860011" at bounding box center [488, 397] width 326 height 56
click at [385, 401] on td "41801614 41815539 41860011" at bounding box center [488, 397] width 326 height 56
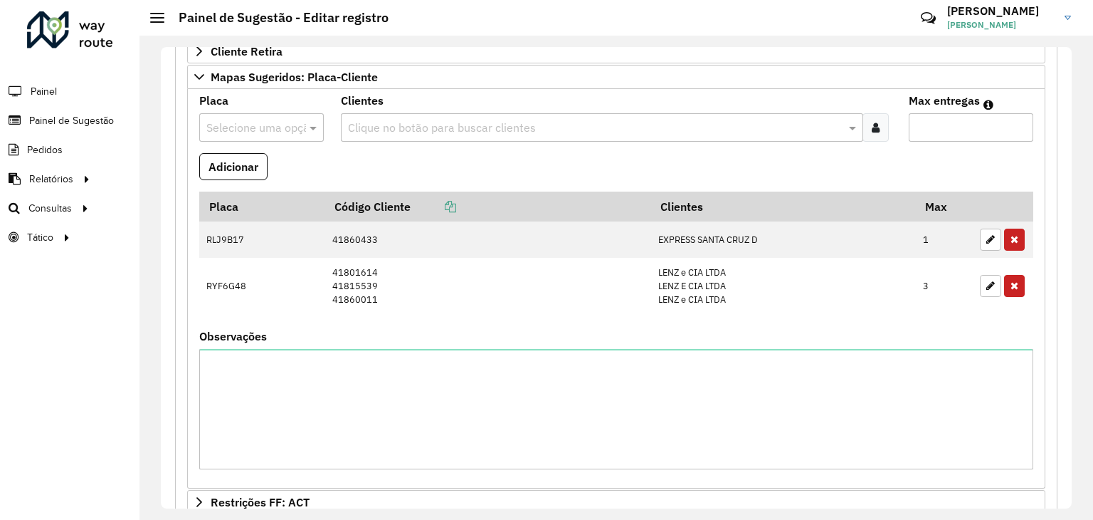
scroll to position [399, 0]
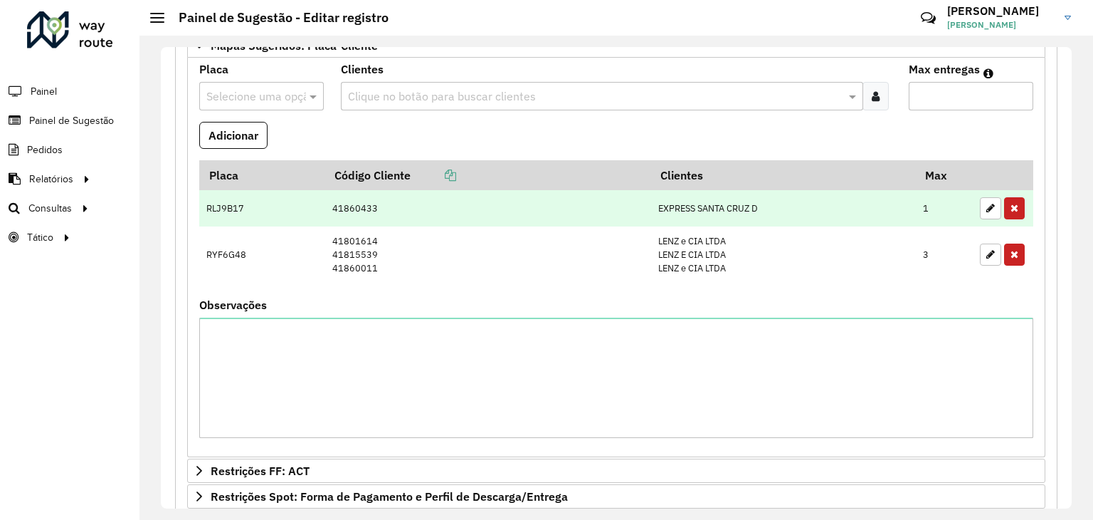
click at [391, 216] on td "41860433" at bounding box center [488, 208] width 326 height 37
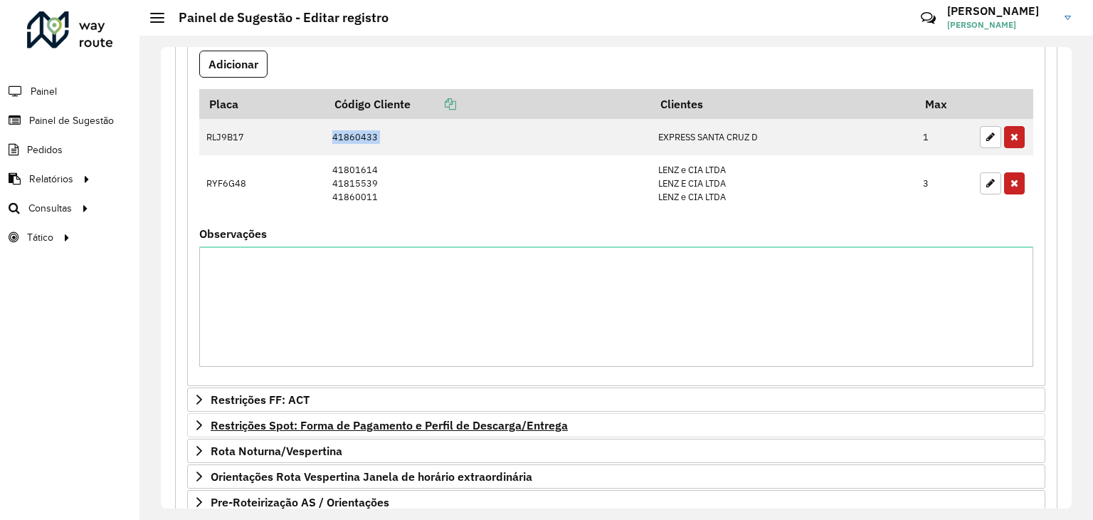
scroll to position [541, 0]
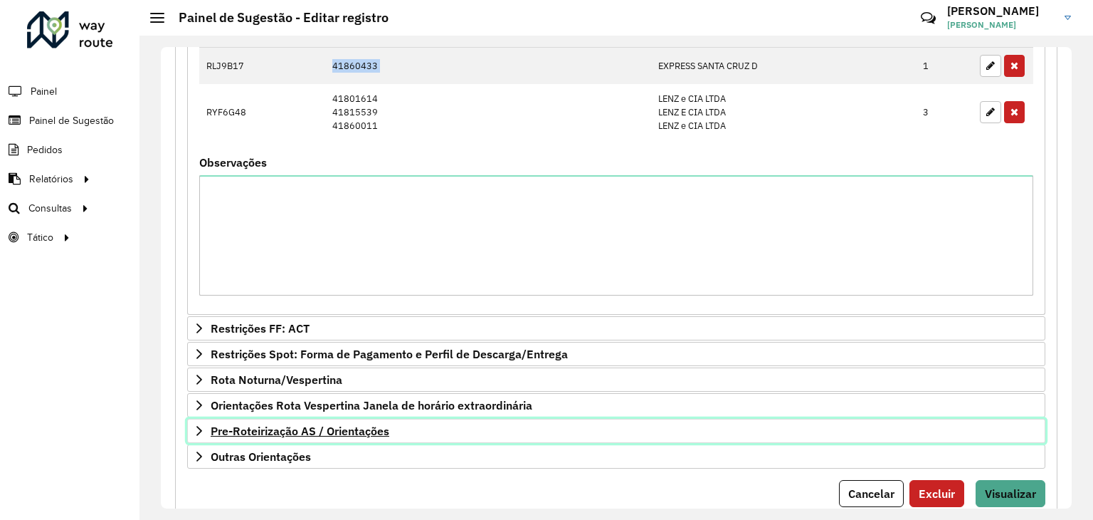
click at [301, 425] on span "Pre-Roteirização AS / Orientações" at bounding box center [300, 430] width 179 height 11
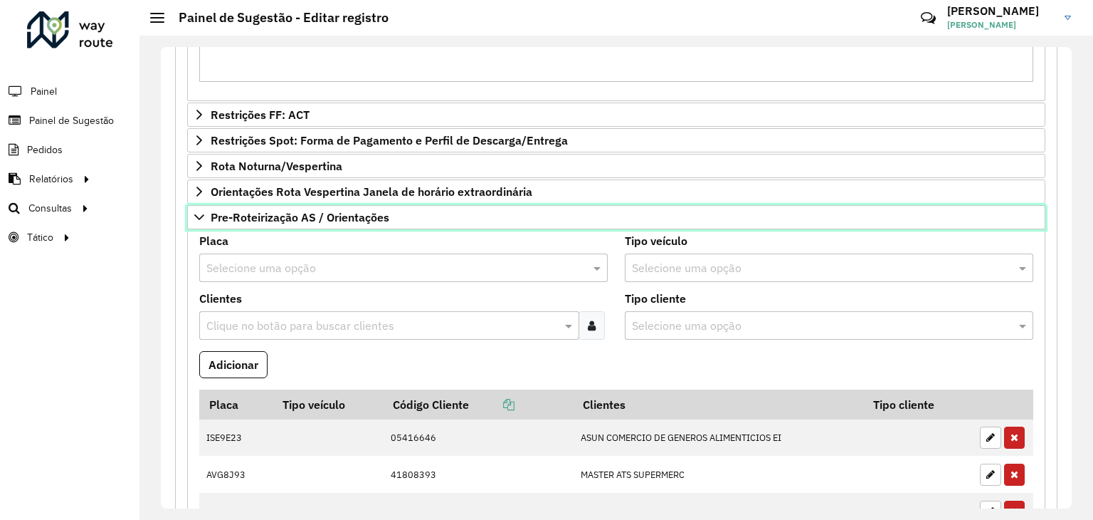
scroll to position [826, 0]
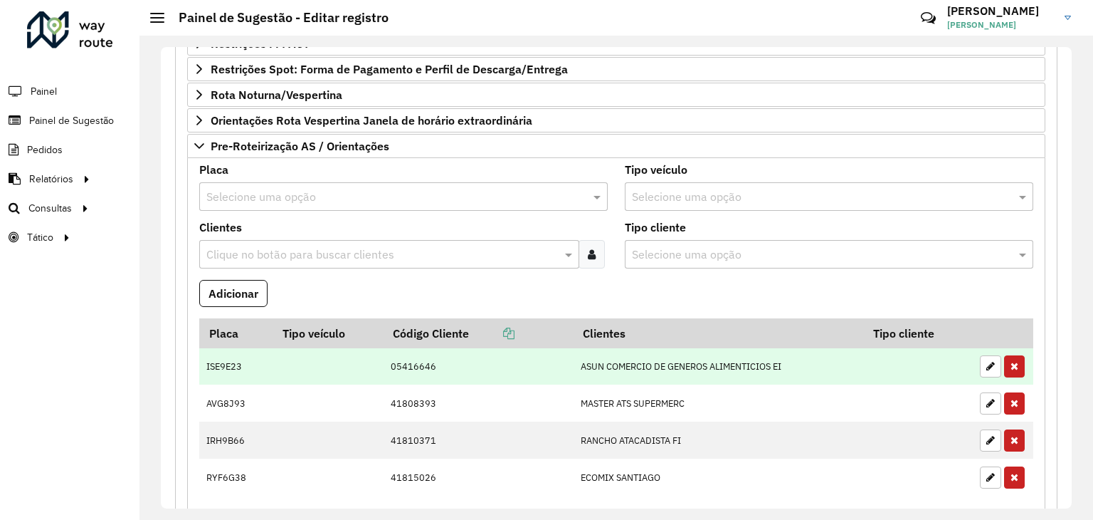
click at [333, 357] on td at bounding box center [328, 366] width 110 height 37
click at [335, 359] on td at bounding box center [328, 366] width 110 height 37
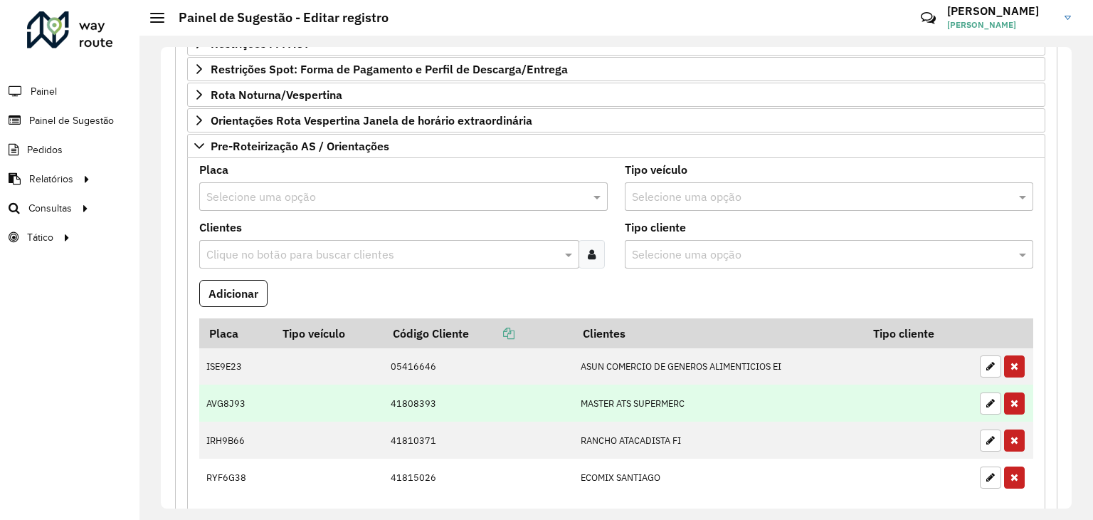
click at [324, 395] on td at bounding box center [328, 402] width 110 height 37
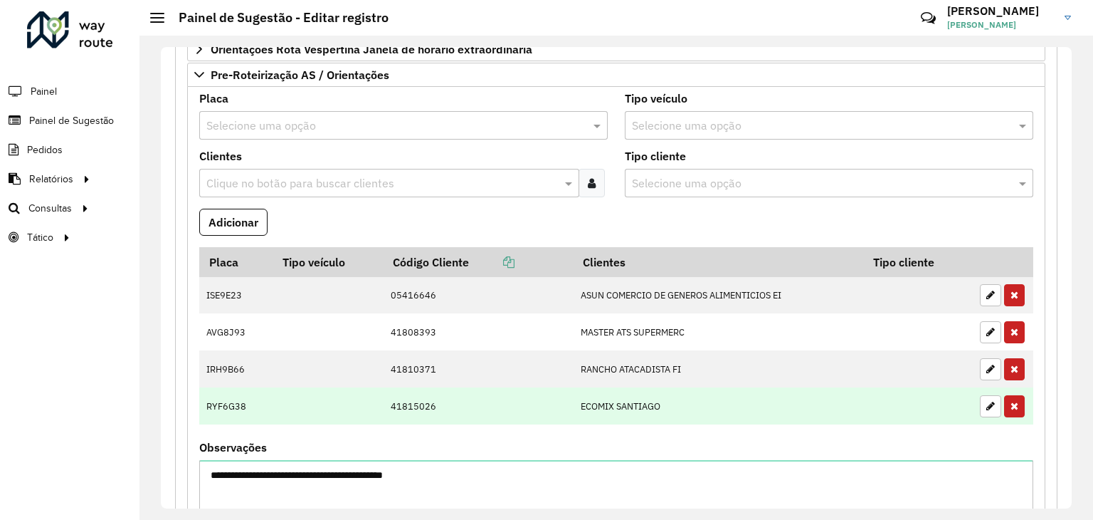
click at [337, 387] on td at bounding box center [328, 405] width 110 height 37
click at [340, 402] on td at bounding box center [328, 405] width 110 height 37
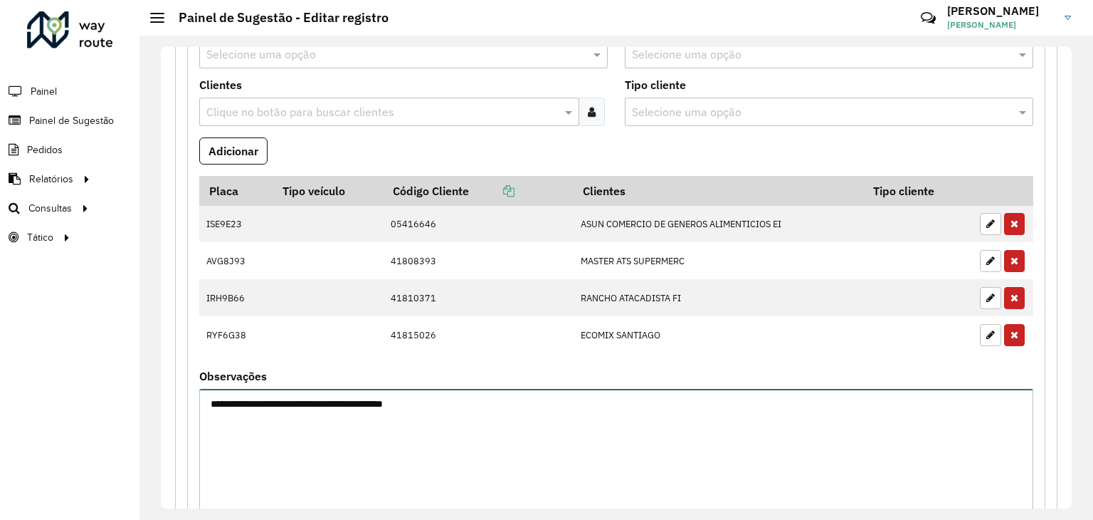
click at [242, 396] on textarea "**********" at bounding box center [616, 449] width 834 height 120
click at [229, 402] on textarea "**********" at bounding box center [616, 449] width 834 height 120
click at [235, 405] on textarea "**********" at bounding box center [616, 449] width 834 height 120
click at [246, 406] on textarea "**********" at bounding box center [616, 449] width 834 height 120
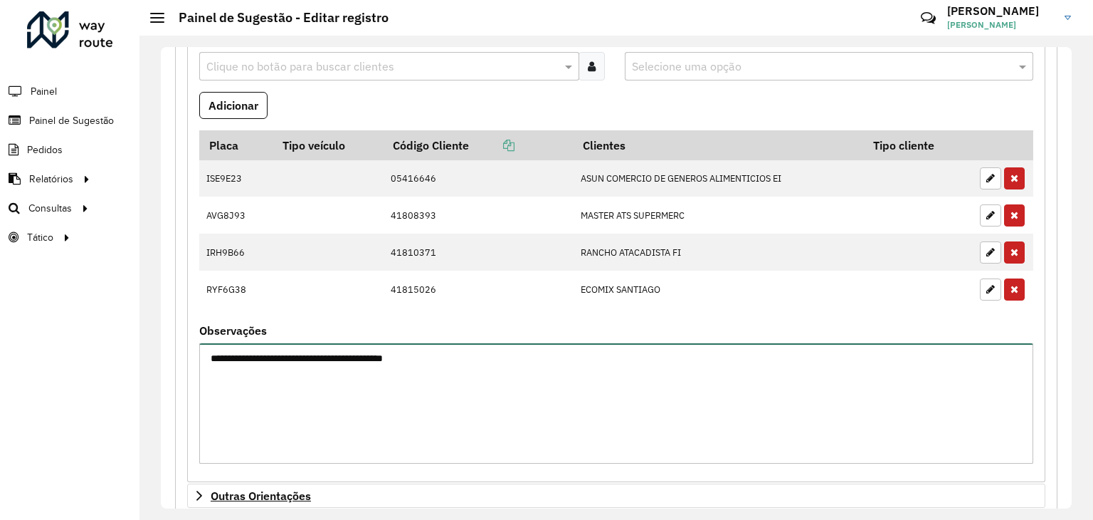
scroll to position [1095, 0]
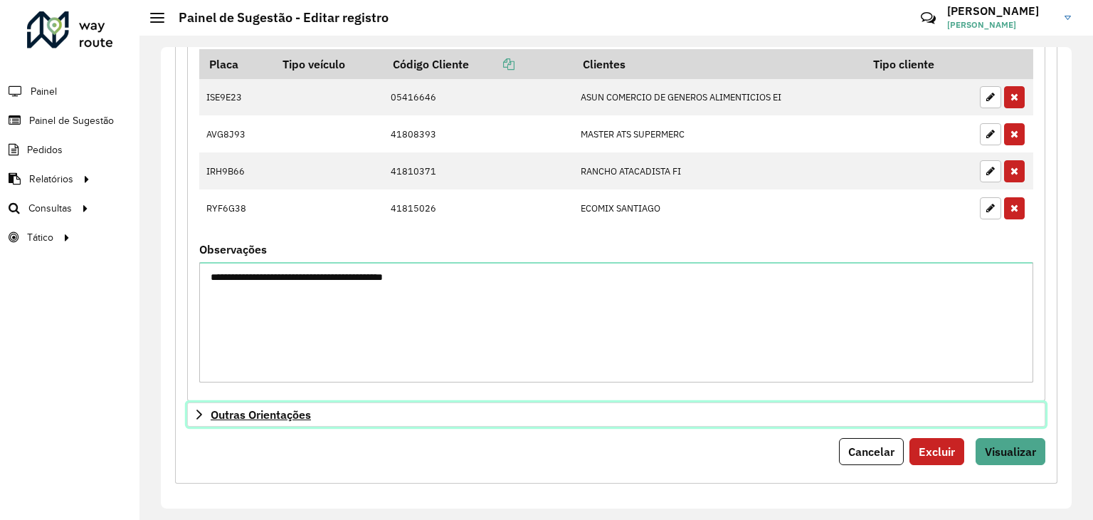
click at [274, 409] on span "Outras Orientações" at bounding box center [261, 414] width 100 height 11
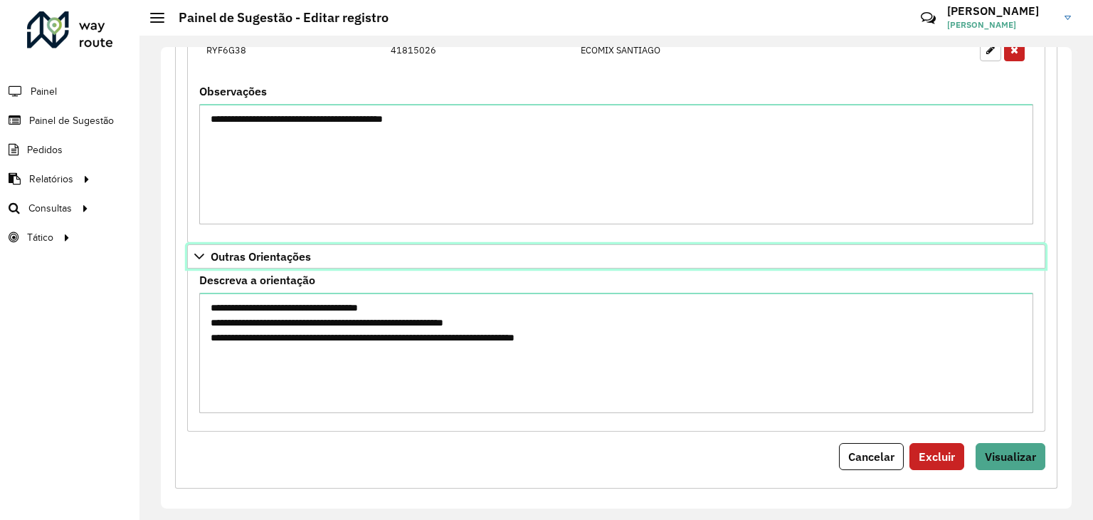
scroll to position [1258, 0]
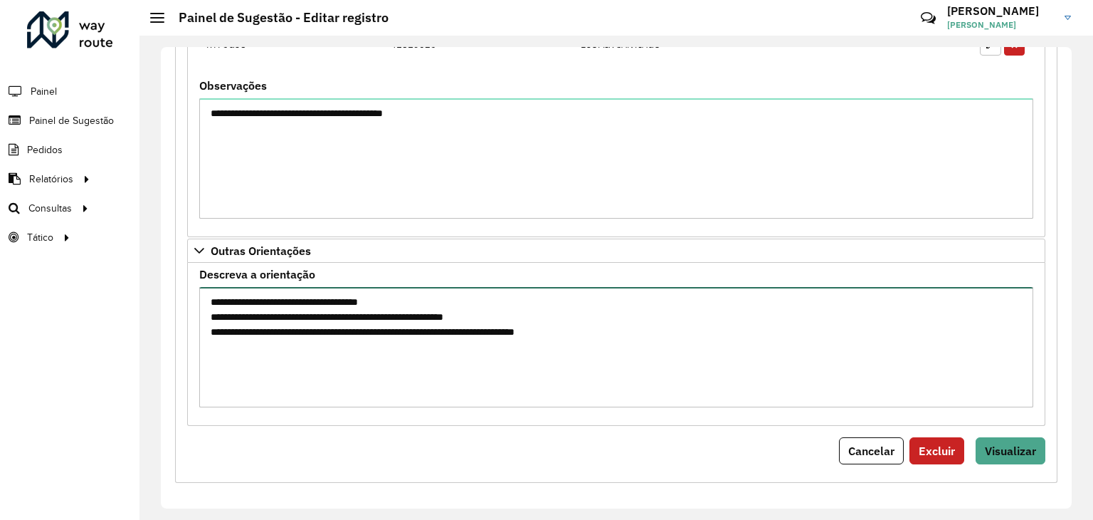
click at [318, 365] on textarea "**********" at bounding box center [616, 347] width 834 height 120
click at [547, 338] on textarea "**********" at bounding box center [616, 347] width 834 height 120
click at [695, 335] on textarea "**********" at bounding box center [616, 347] width 834 height 120
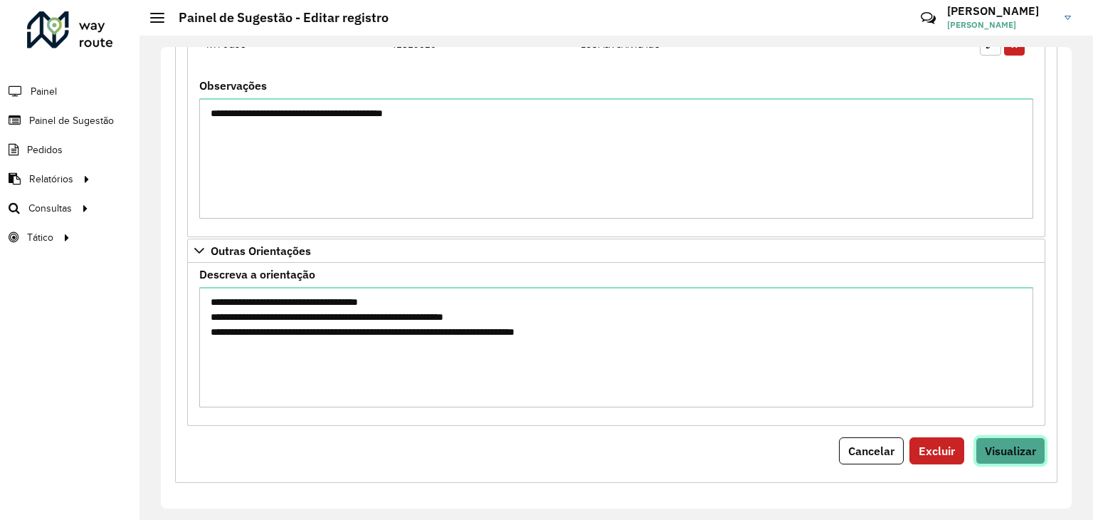
click at [1002, 445] on span "Visualizar" at bounding box center [1010, 450] width 51 height 14
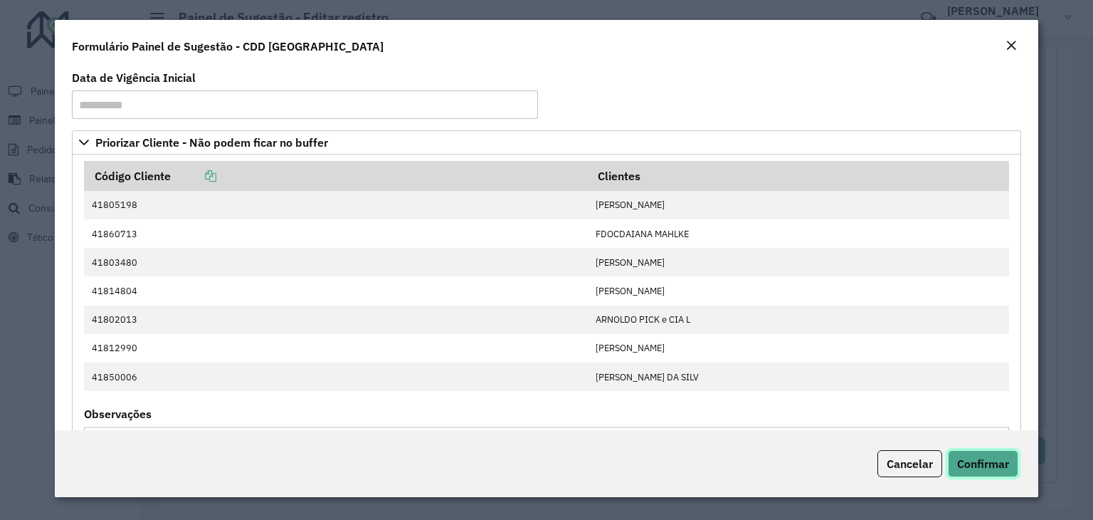
click at [987, 466] on span "Confirmar" at bounding box center [983, 463] width 52 height 14
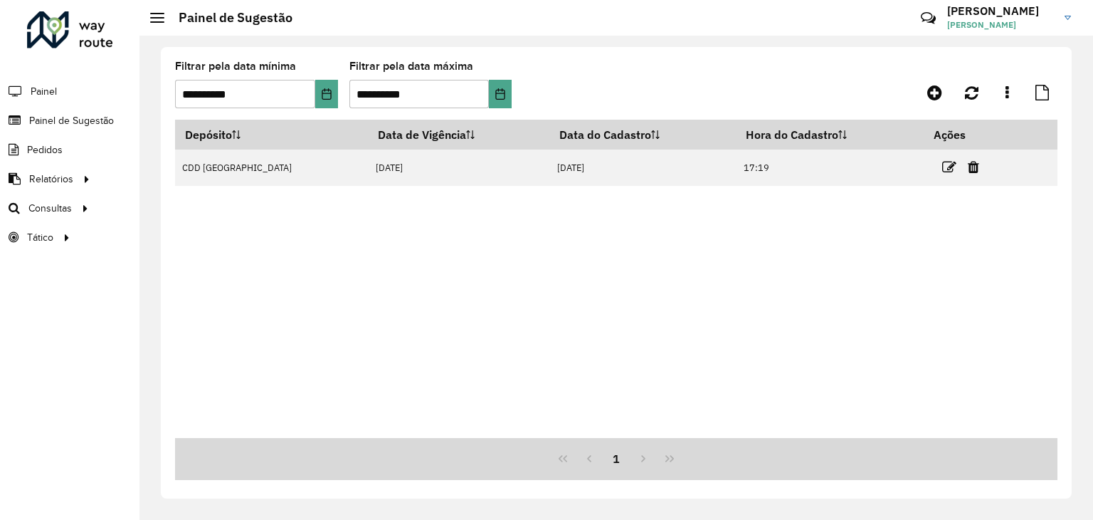
click at [732, 248] on div "Depósito Data de Vigência Data do Cadastro Hora do Cadastro Ações CDD Santa Cru…" at bounding box center [616, 279] width 883 height 318
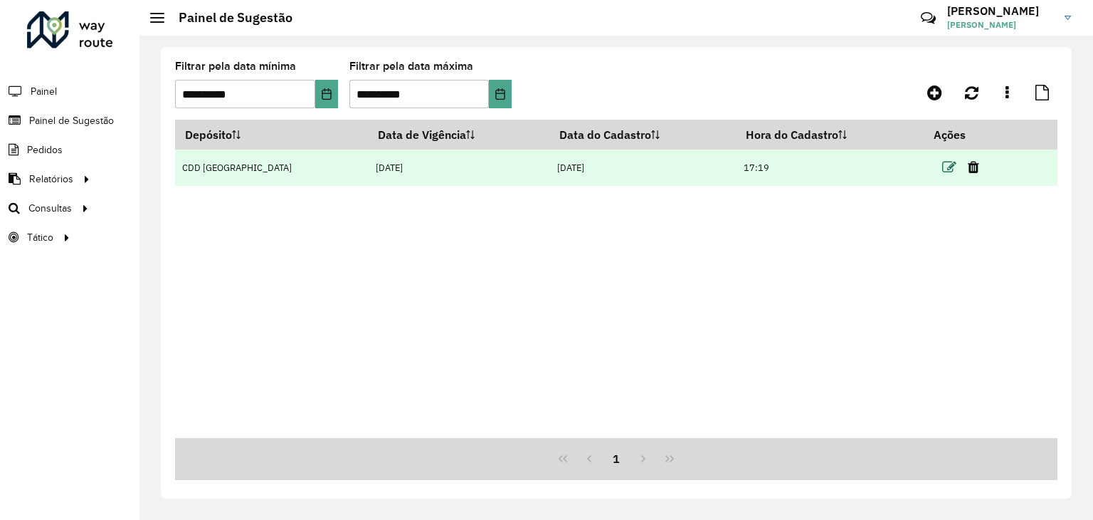
click at [943, 164] on icon at bounding box center [949, 167] width 14 height 14
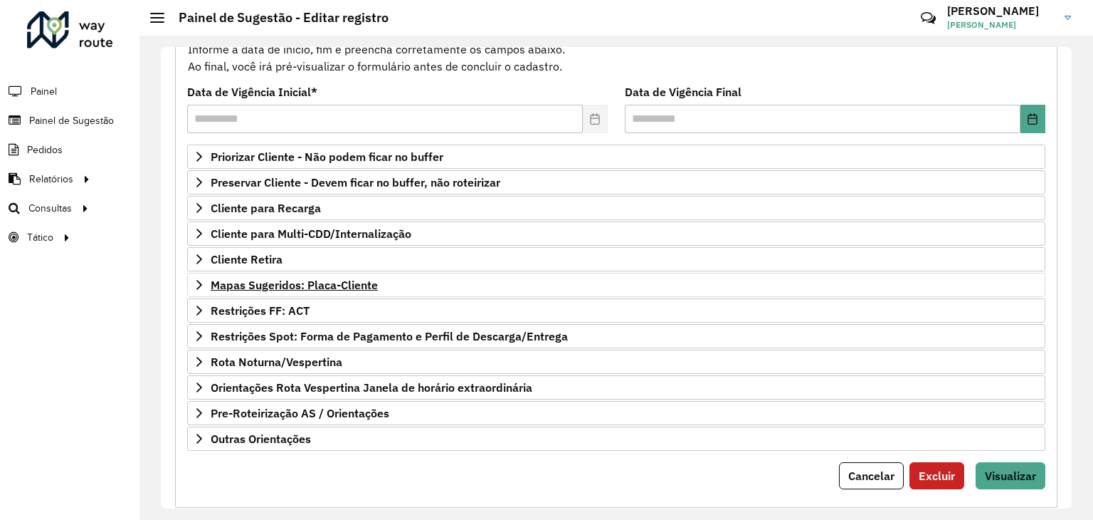
scroll to position [185, 0]
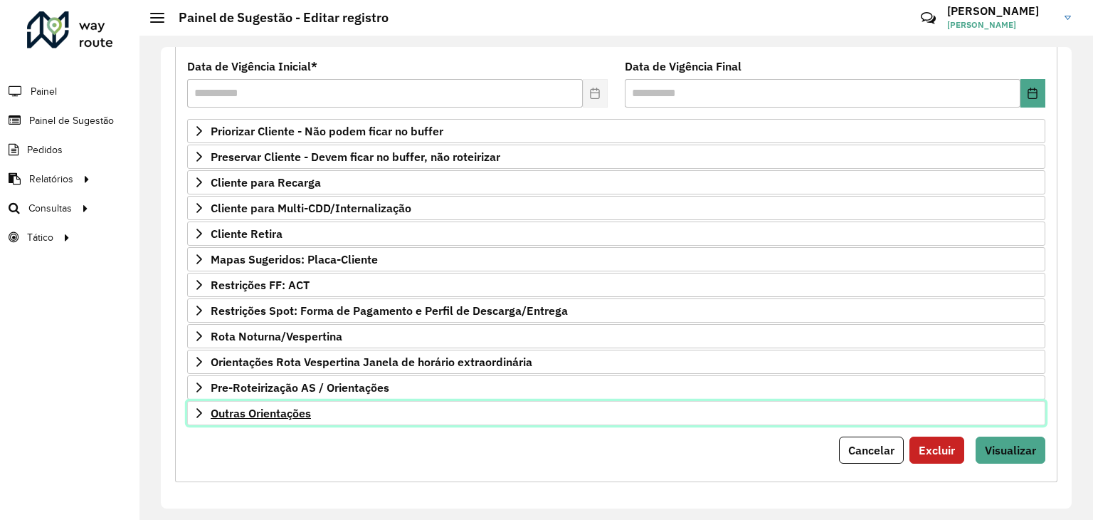
click at [300, 409] on span "Outras Orientações" at bounding box center [261, 412] width 100 height 11
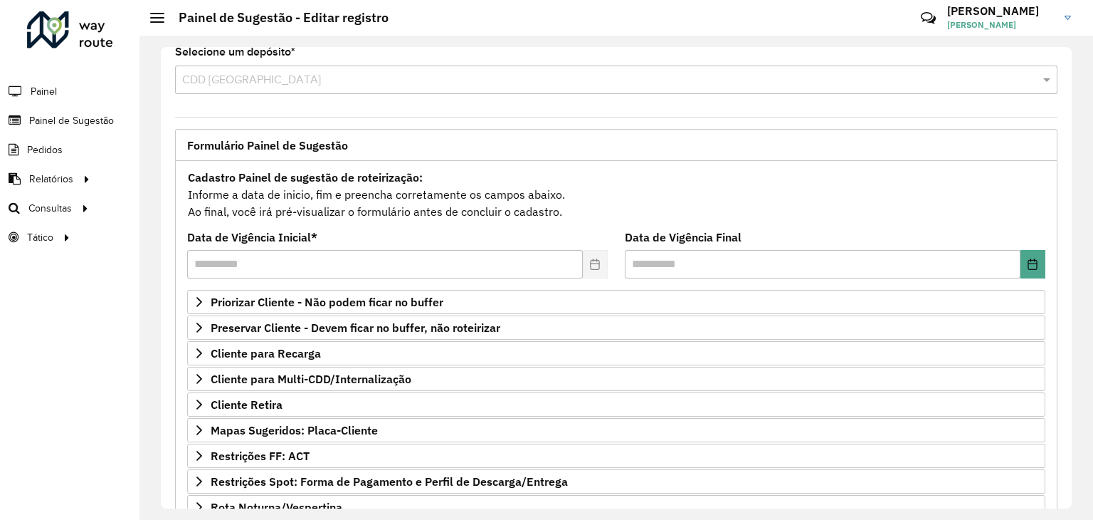
scroll to position [0, 0]
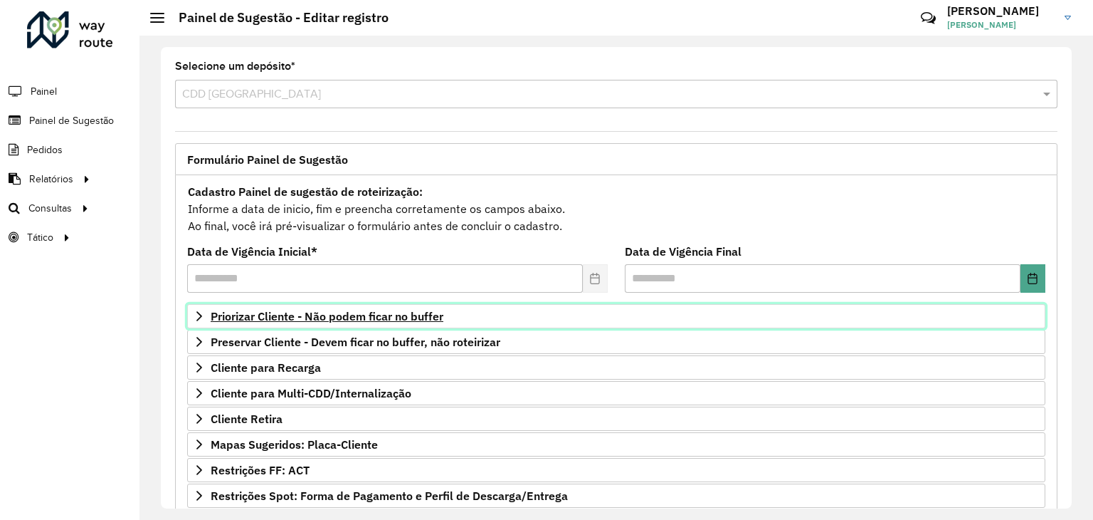
click at [259, 320] on span "Priorizar Cliente - Não podem ficar no buffer" at bounding box center [327, 315] width 233 height 11
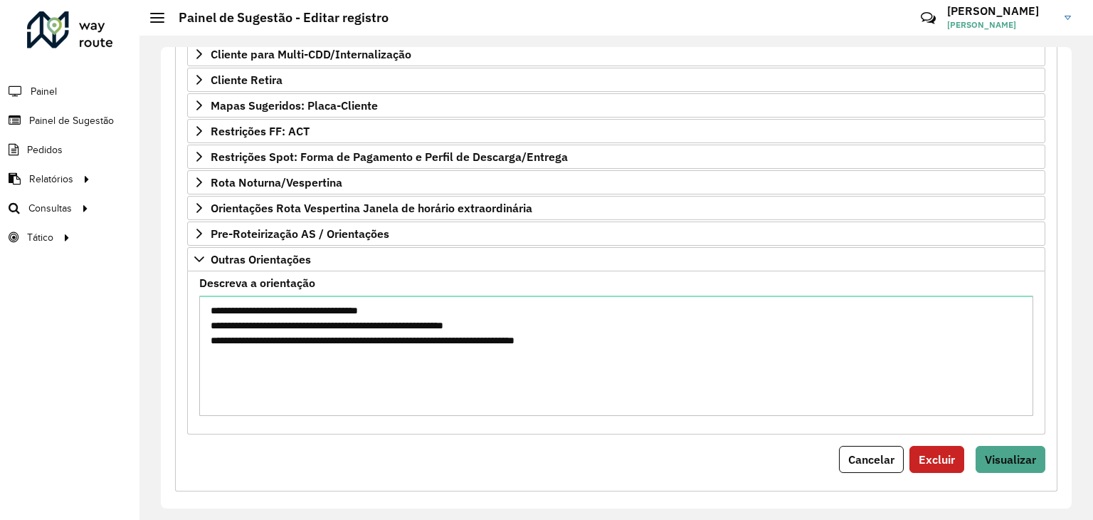
scroll to position [587, 0]
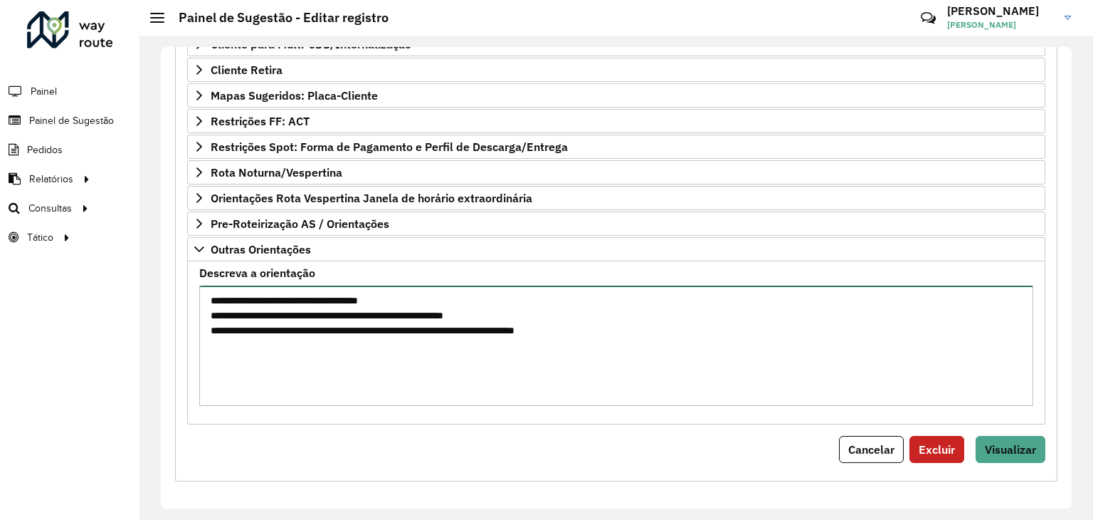
click at [655, 315] on textarea "**********" at bounding box center [616, 345] width 834 height 120
click at [653, 330] on textarea "**********" at bounding box center [616, 345] width 834 height 120
type textarea "**********"
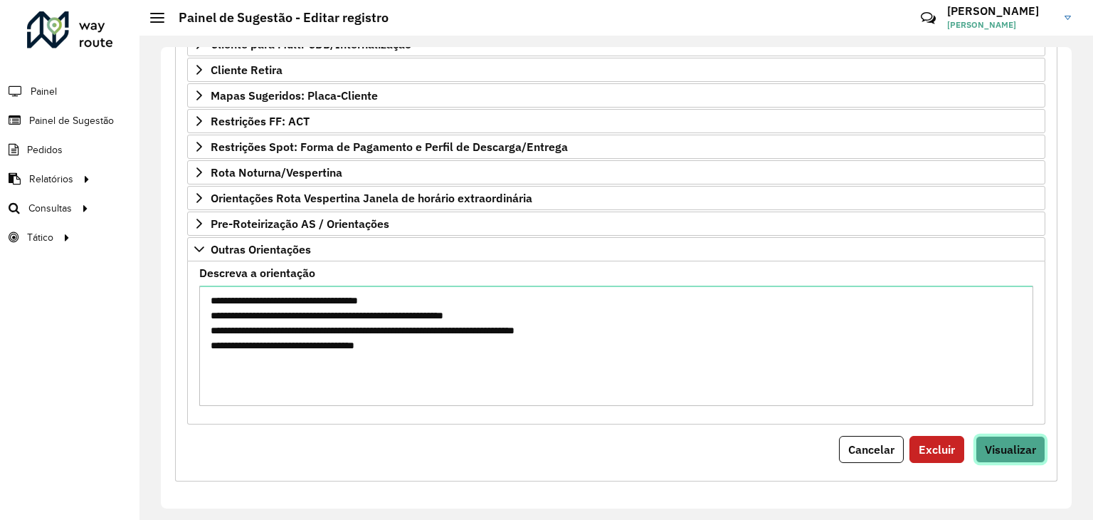
click at [999, 447] on span "Visualizar" at bounding box center [1010, 449] width 51 height 14
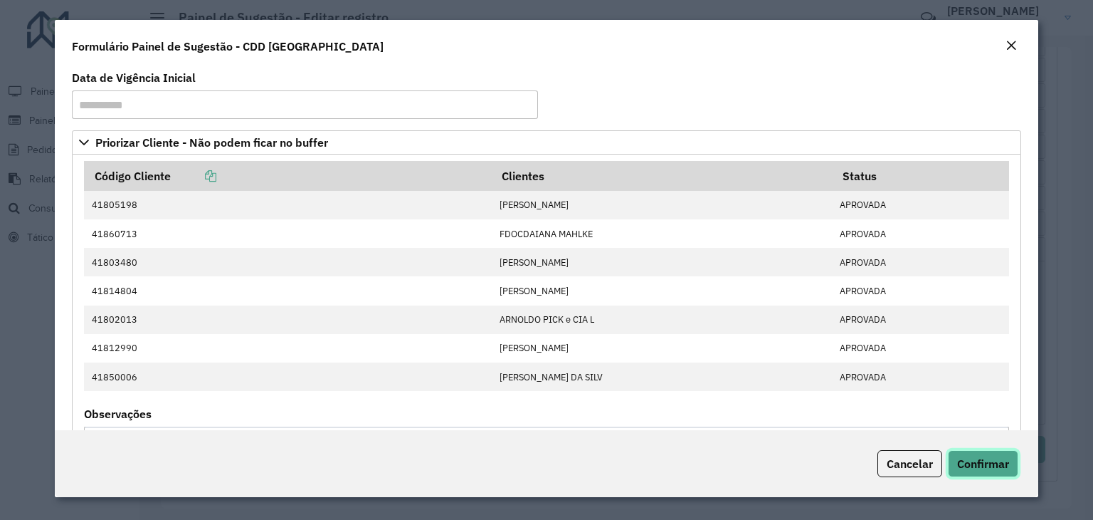
click at [984, 462] on span "Confirmar" at bounding box center [983, 463] width 52 height 14
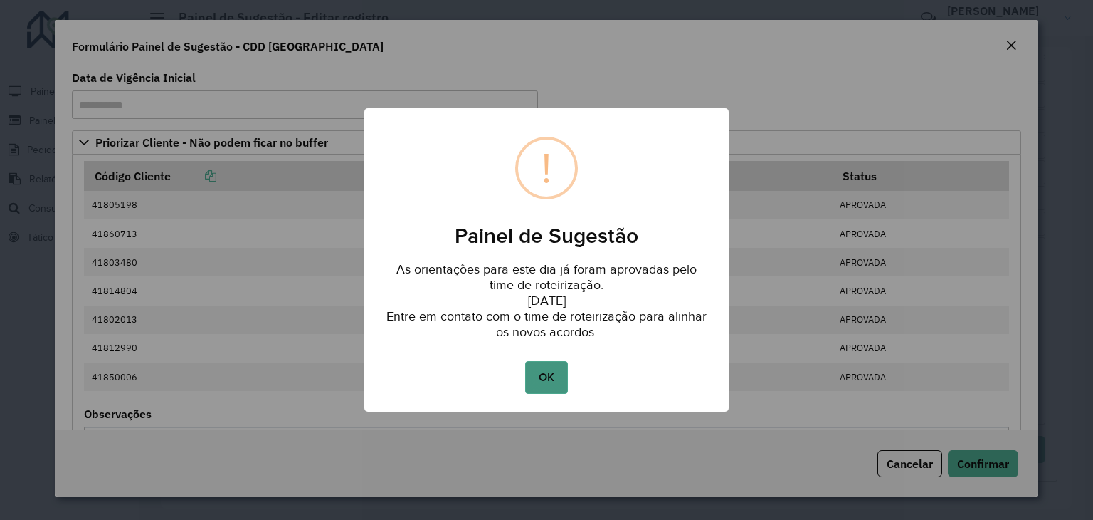
click at [537, 371] on button "OK" at bounding box center [546, 377] width 42 height 33
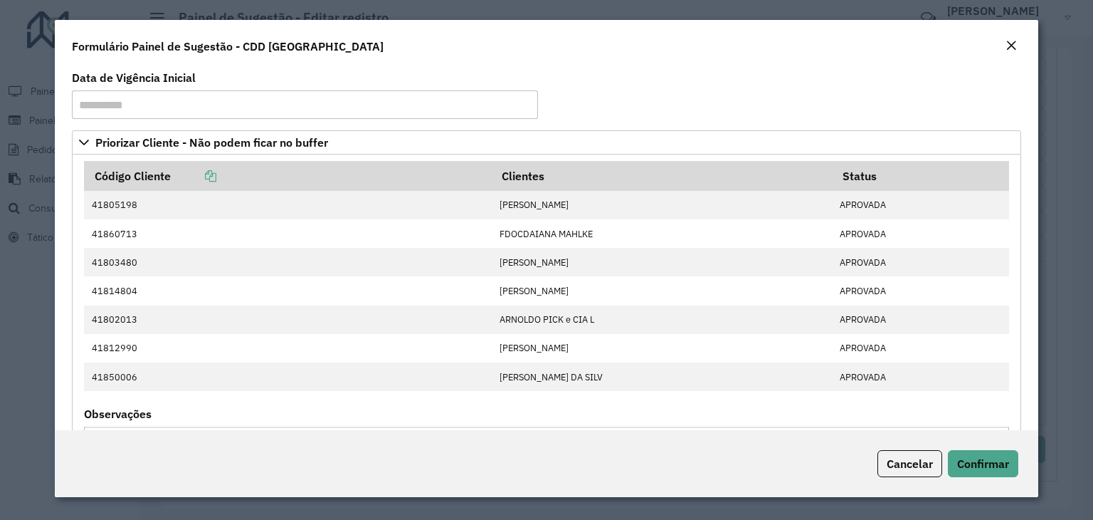
click at [1008, 46] on em "Close" at bounding box center [1011, 45] width 11 height 11
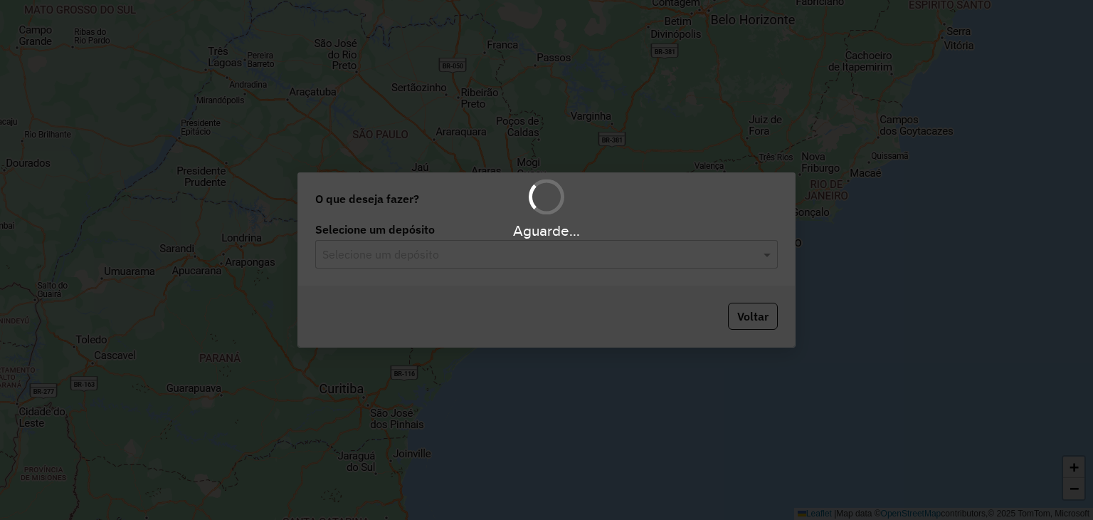
click at [498, 260] on input "text" at bounding box center [532, 254] width 420 height 17
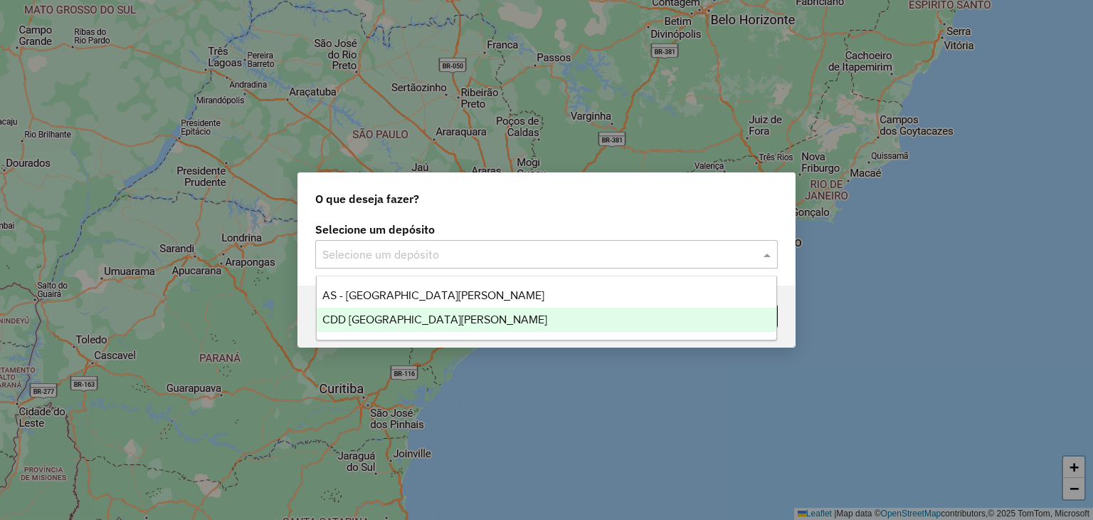
click at [426, 315] on span "CDD [GEOGRAPHIC_DATA][PERSON_NAME]" at bounding box center [434, 319] width 225 height 12
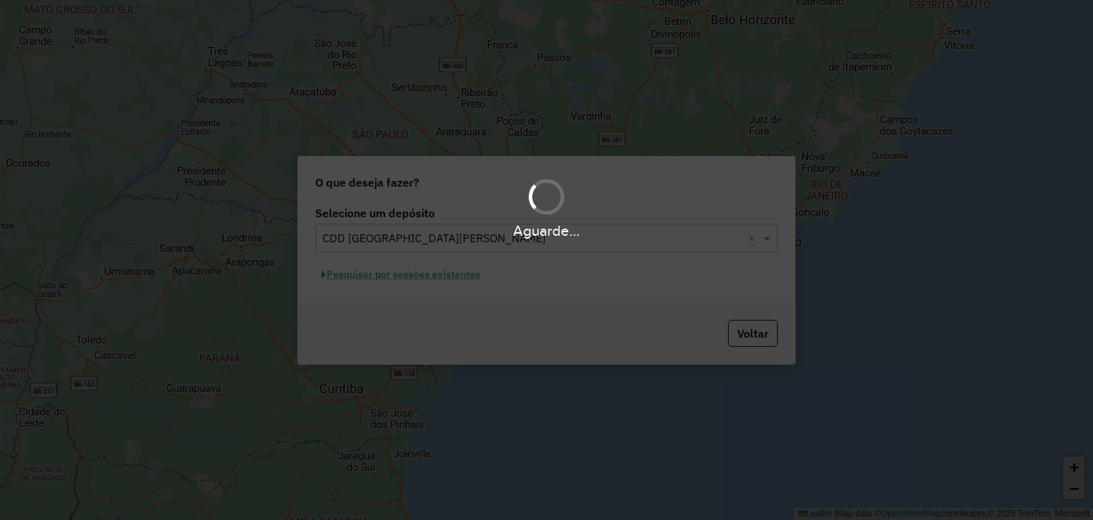
click at [446, 278] on hb-app "Aguarde... Pop-up bloqueado! Seu navegador bloqueou automáticamente a abertura …" at bounding box center [546, 260] width 1093 height 520
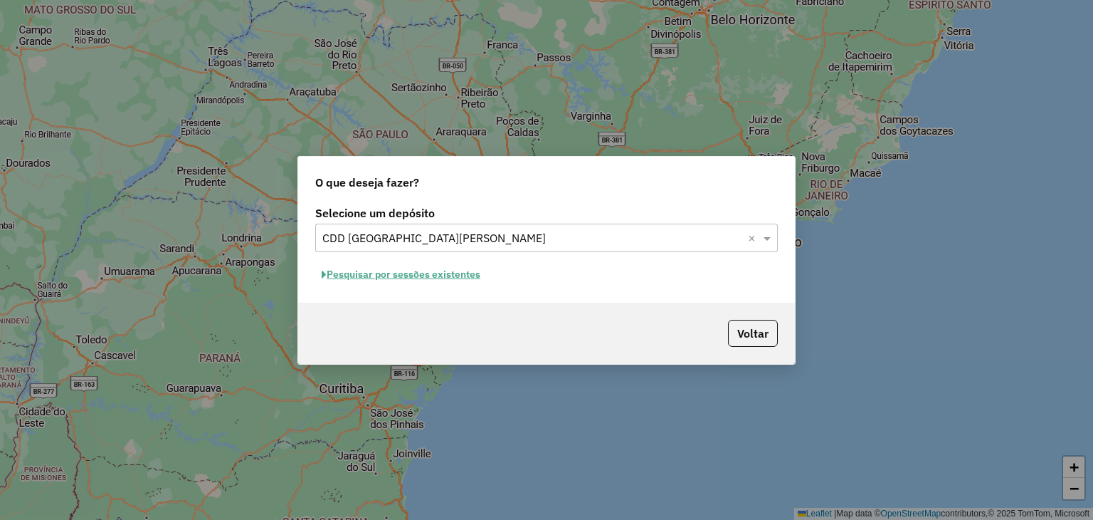
click at [433, 275] on button "Pesquisar por sessões existentes" at bounding box center [401, 274] width 172 height 22
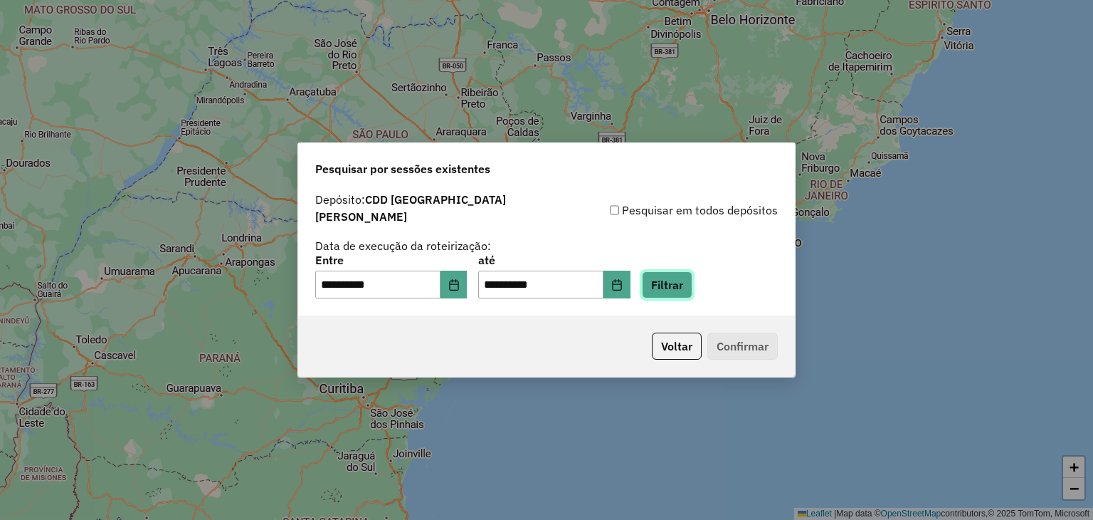
click at [683, 278] on button "Filtrar" at bounding box center [667, 284] width 51 height 27
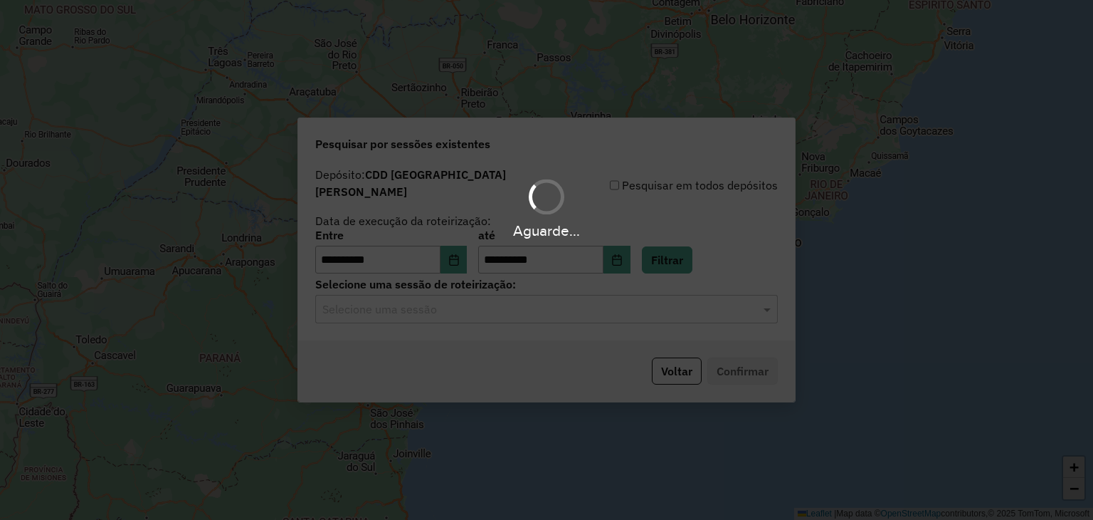
click at [490, 304] on hb-app "**********" at bounding box center [546, 260] width 1093 height 520
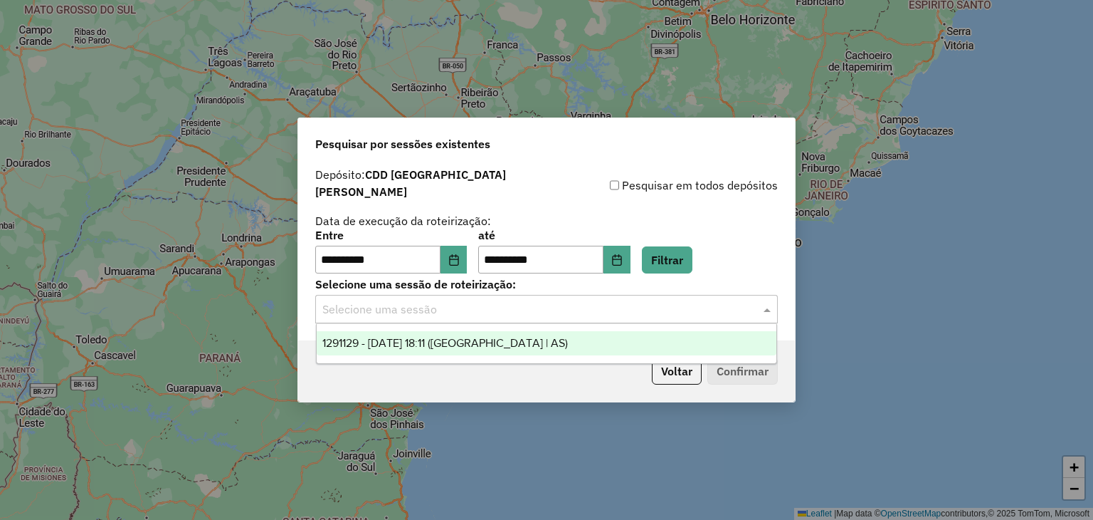
drag, startPoint x: 457, startPoint y: 307, endPoint x: 446, endPoint y: 320, distance: 16.7
click at [456, 307] on input "text" at bounding box center [532, 309] width 420 height 17
drag, startPoint x: 449, startPoint y: 342, endPoint x: 483, endPoint y: 348, distance: 34.1
click at [450, 342] on span "1291129 - [DATE] 18:11 ([GEOGRAPHIC_DATA] | AS)" at bounding box center [445, 343] width 246 height 12
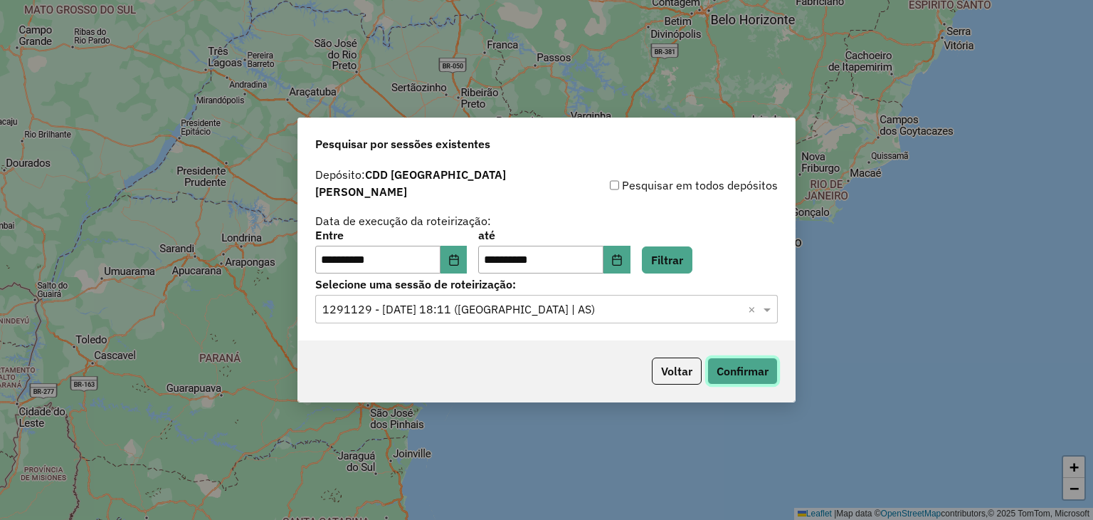
click at [752, 368] on button "Confirmar" at bounding box center [743, 370] width 70 height 27
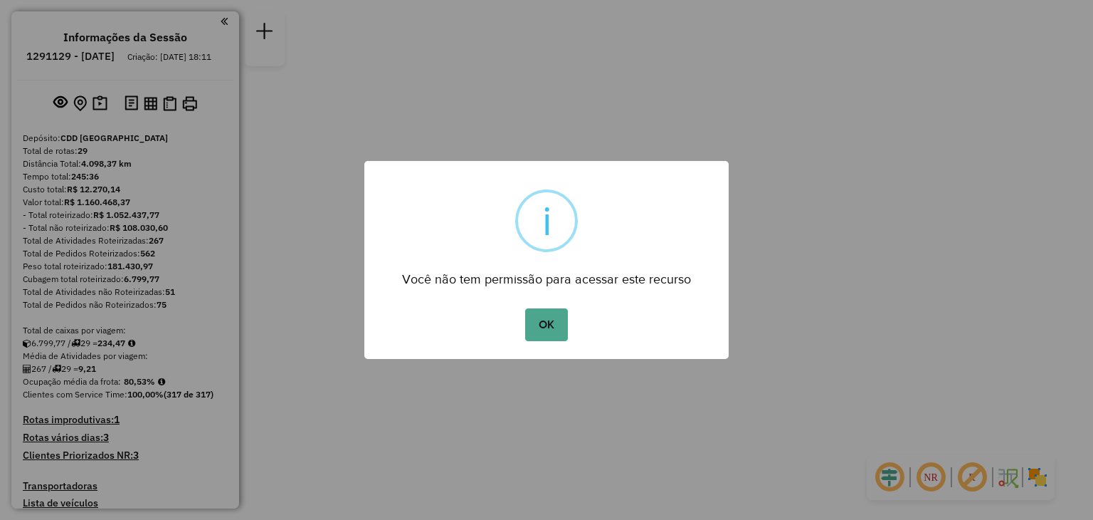
click at [548, 322] on button "OK" at bounding box center [546, 324] width 42 height 33
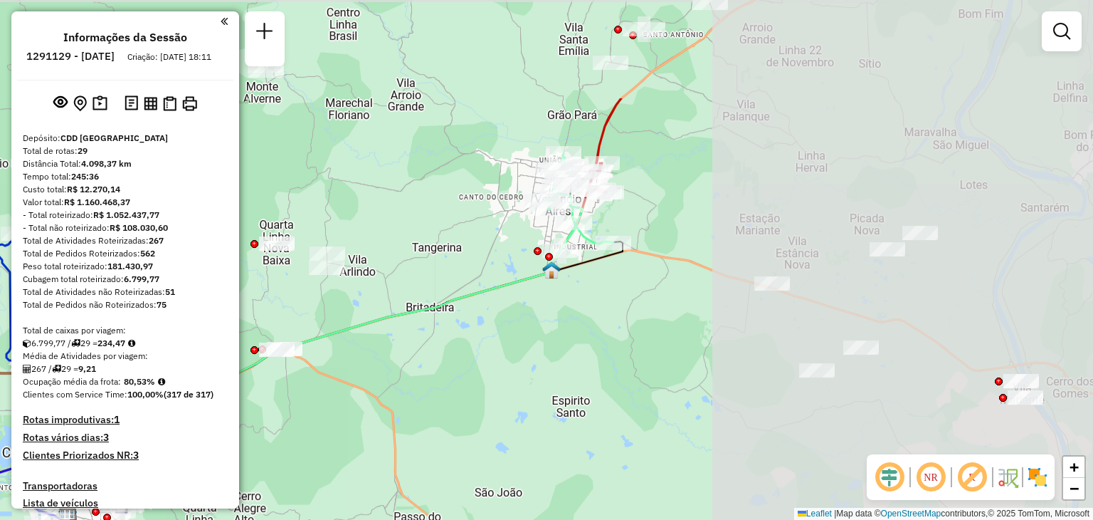
drag, startPoint x: 898, startPoint y: 189, endPoint x: 513, endPoint y: 322, distance: 407.4
click at [513, 322] on div "Janela de atendimento Grade de atendimento Capacidade Transportadoras Veículos …" at bounding box center [546, 260] width 1093 height 520
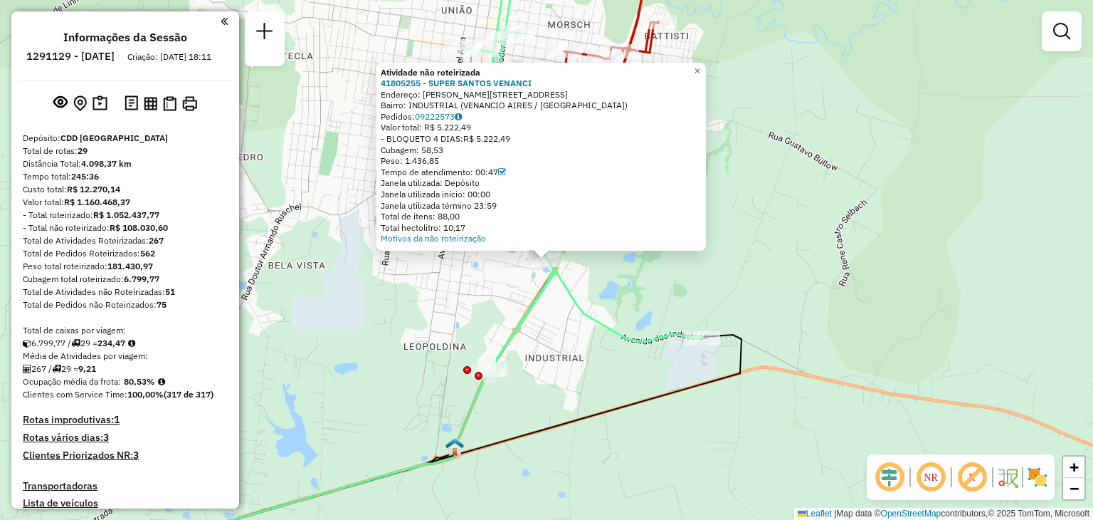
click at [513, 303] on div "Atividade não roteirizada 41805255 - SUPER SANTOS VENANCI Endereço: R SALVADOR …" at bounding box center [546, 260] width 1093 height 520
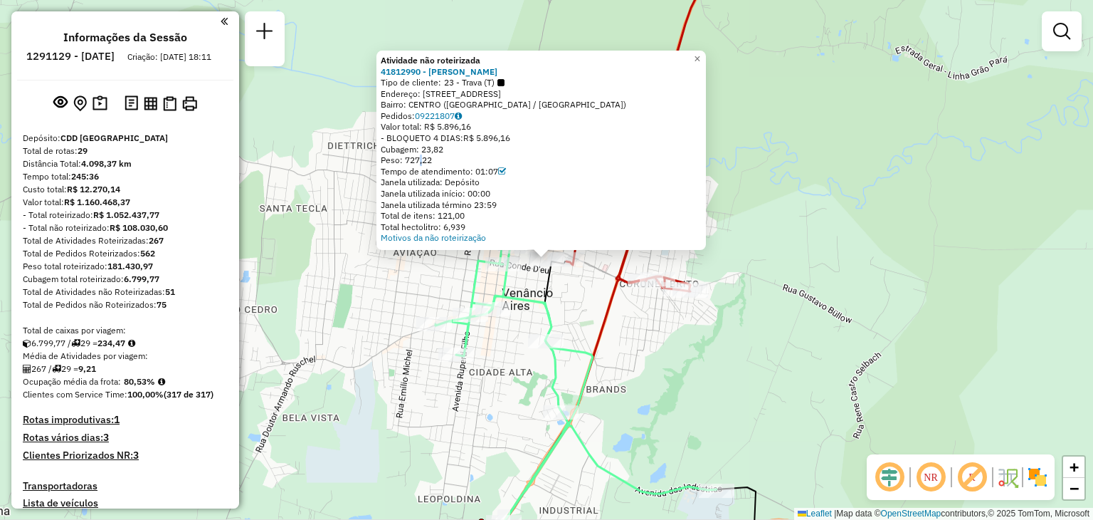
click at [421, 160] on div "Peso: 727,22" at bounding box center [541, 159] width 321 height 11
click at [461, 128] on div "Valor total: R$ 5.896,16" at bounding box center [541, 127] width 321 height 11
click at [461, 129] on div "Valor total: R$ 5.896,16" at bounding box center [541, 127] width 321 height 11
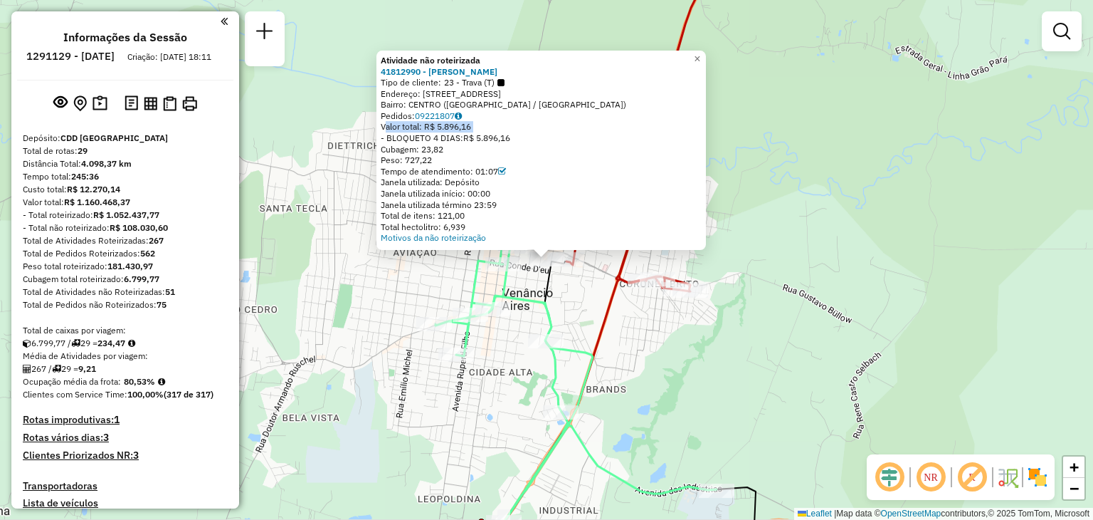
click at [512, 419] on div "Atividade não roteirizada 41812990 - LIDIANE MARTINS Tipo de cliente: 23 - Trav…" at bounding box center [546, 260] width 1093 height 520
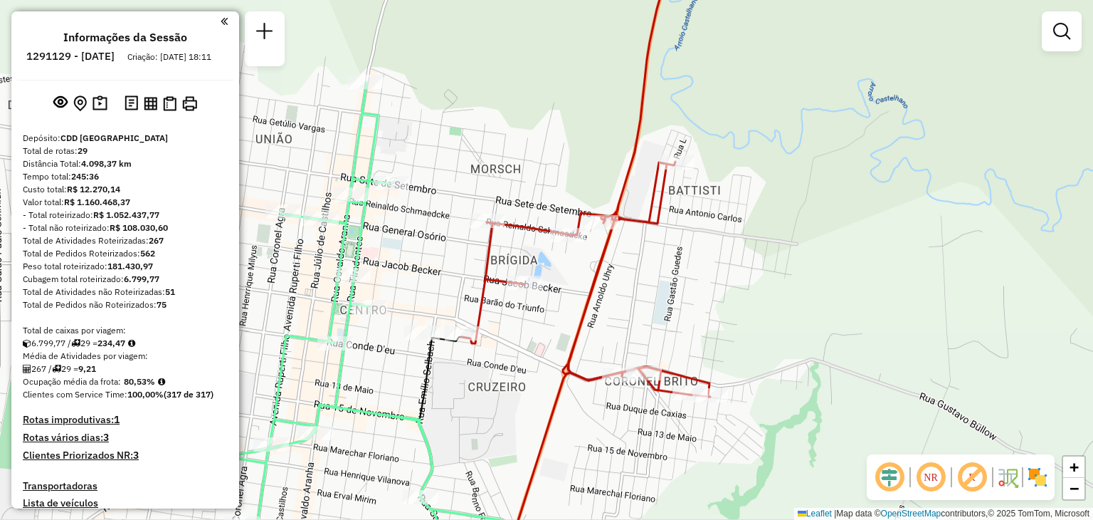
click at [430, 365] on icon at bounding box center [440, 454] width 43 height 235
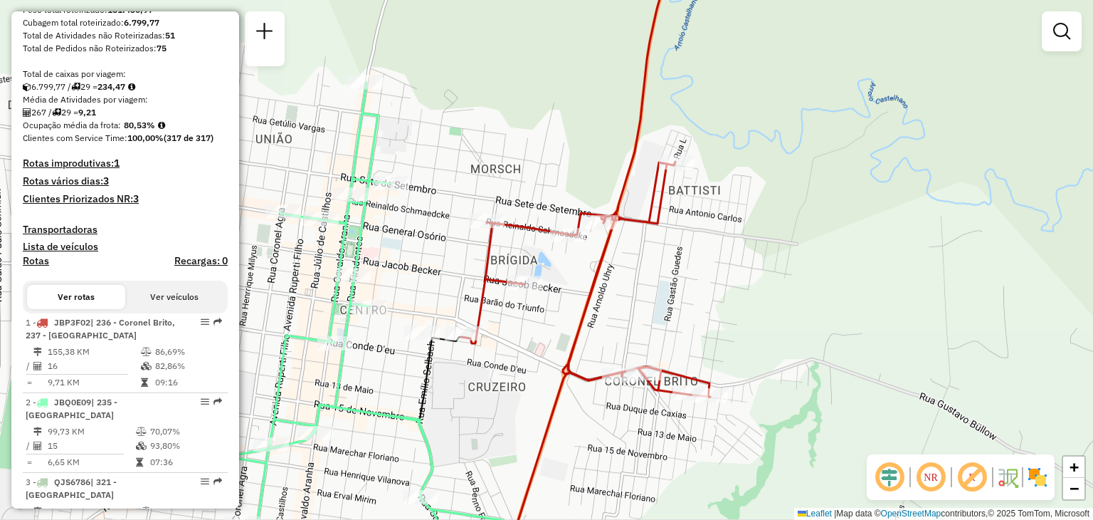
select select "**********"
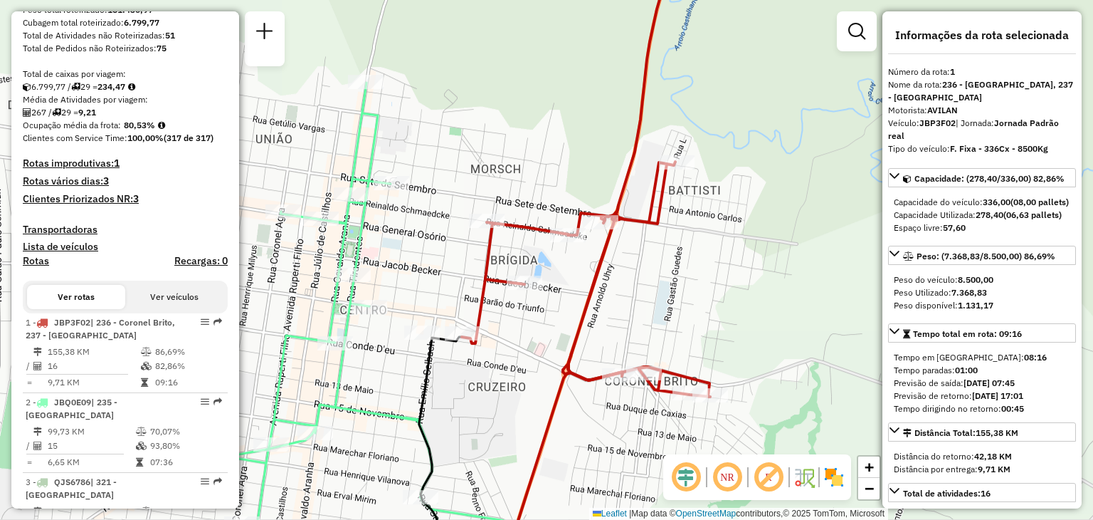
scroll to position [571, 0]
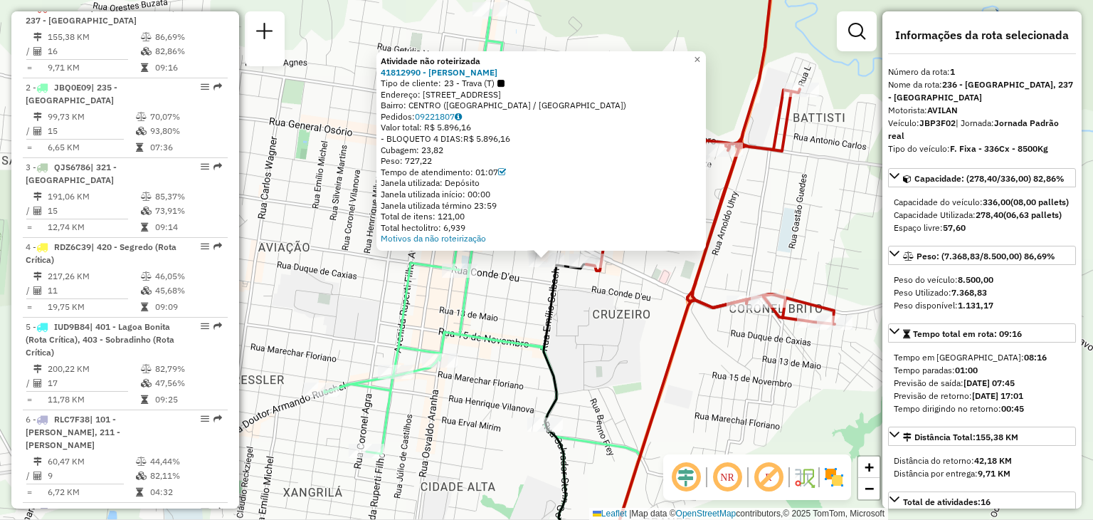
click at [513, 88] on div "Tipo de cliente: 23 - Trava (T)" at bounding box center [541, 83] width 321 height 11
